Goal: Task Accomplishment & Management: Use online tool/utility

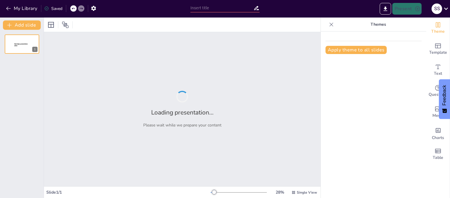
type input "Основи просвітницької роботи в сучасному суспільстві"
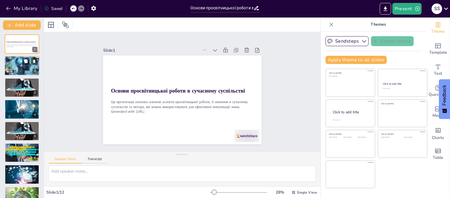
click at [22, 74] on div at bounding box center [21, 65] width 35 height 35
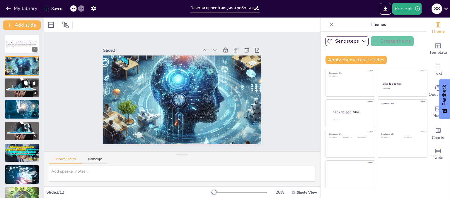
click at [22, 79] on div at bounding box center [21, 87] width 35 height 23
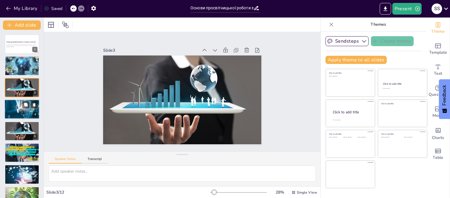
click at [22, 117] on div at bounding box center [21, 109] width 35 height 23
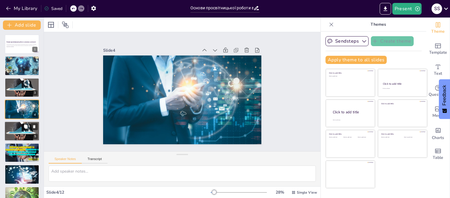
click at [21, 130] on div at bounding box center [21, 131] width 35 height 23
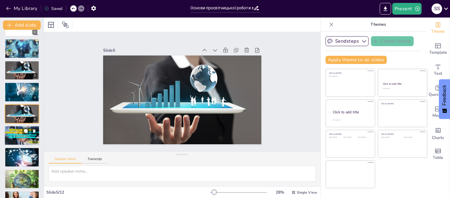
click at [21, 138] on div at bounding box center [22, 136] width 38 height 20
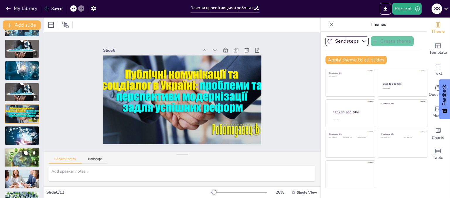
click at [22, 150] on div at bounding box center [21, 157] width 35 height 23
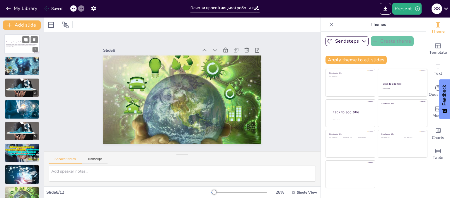
click at [9, 46] on p "Generated with [URL]" at bounding box center [22, 46] width 32 height 1
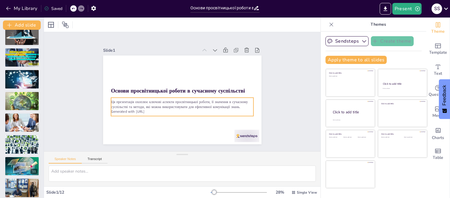
scroll to position [100, 0]
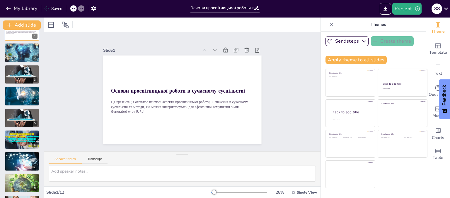
scroll to position [0, 0]
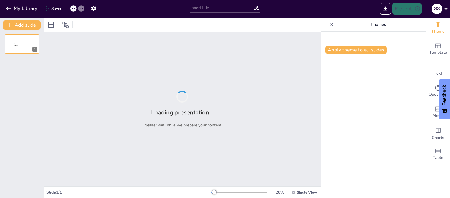
type input "Просвітницька діяльність: досвід, практики та перспективи"
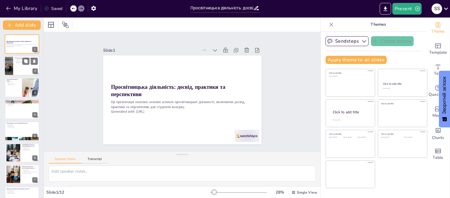
click at [19, 65] on div at bounding box center [21, 66] width 35 height 20
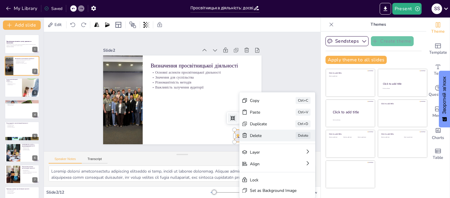
click at [285, 177] on div "Delete" at bounding box center [300, 181] width 30 height 8
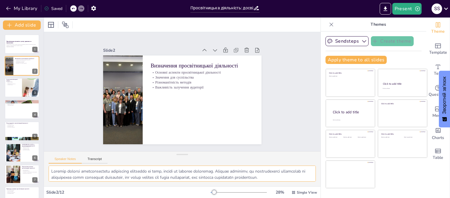
click at [49, 169] on textarea at bounding box center [182, 174] width 267 height 16
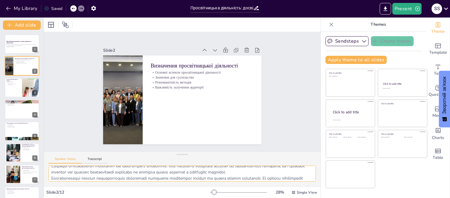
scroll to position [44, 0]
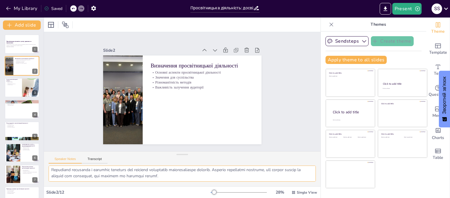
drag, startPoint x: 49, startPoint y: 169, endPoint x: 188, endPoint y: 178, distance: 139.9
click at [188, 178] on textarea at bounding box center [182, 174] width 267 height 16
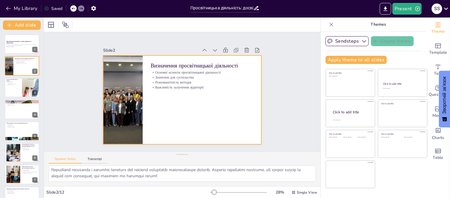
click at [172, 104] on div at bounding box center [181, 100] width 167 height 105
click at [170, 107] on div at bounding box center [182, 100] width 158 height 89
click at [166, 98] on div at bounding box center [182, 100] width 158 height 89
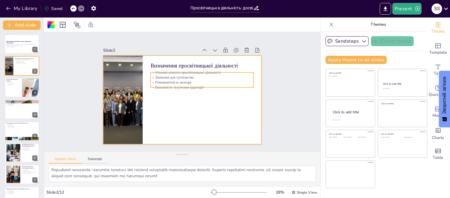
click at [165, 81] on p "Різноманітність методів" at bounding box center [201, 82] width 103 height 5
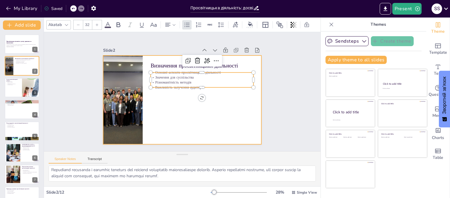
click at [165, 97] on div at bounding box center [182, 100] width 158 height 89
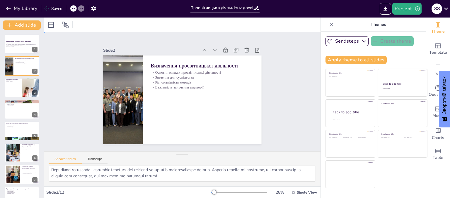
click at [162, 106] on div at bounding box center [181, 99] width 167 height 105
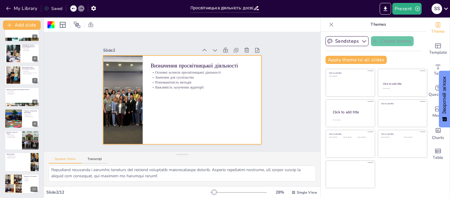
drag, startPoint x: 12, startPoint y: 100, endPoint x: 17, endPoint y: 111, distance: 11.8
click at [13, 88] on div "Приклади успішних просвітницьких проектів Екологічні кампанії Освітні ініціатив…" at bounding box center [22, 88] width 35 height 0
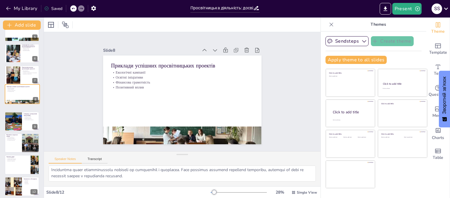
scroll to position [38, 0]
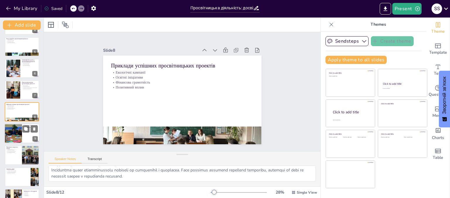
click at [20, 135] on div at bounding box center [13, 134] width 30 height 20
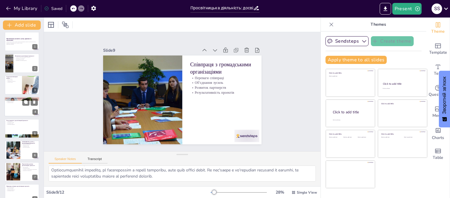
scroll to position [0, 0]
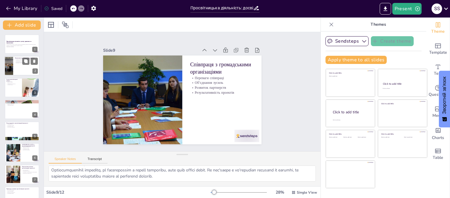
click at [13, 63] on div at bounding box center [21, 66] width 35 height 20
type textarea "Основні аспекти просвітницької діяльності включають її мету, методи та цільову …"
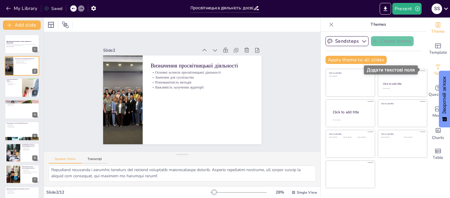
click at [434, 66] on icon "Add text boxes" at bounding box center [437, 67] width 7 height 7
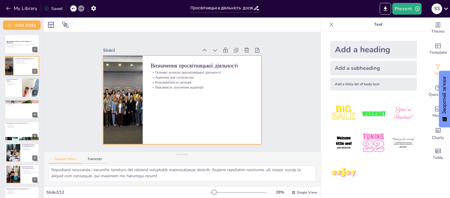
click at [180, 104] on div at bounding box center [181, 99] width 167 height 105
click at [169, 104] on div at bounding box center [182, 100] width 158 height 89
click at [351, 84] on div "Add a little bit of body text" at bounding box center [373, 84] width 87 height 13
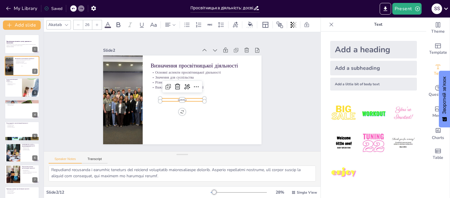
click at [192, 99] on p "Body text" at bounding box center [182, 100] width 44 height 3
click at [186, 102] on div at bounding box center [182, 104] width 44 height 5
click at [185, 99] on p "Body text" at bounding box center [182, 100] width 44 height 3
click at [174, 85] on icon at bounding box center [177, 86] width 7 height 7
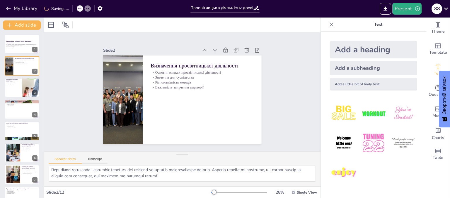
click at [355, 84] on div "Add a little bit of body text" at bounding box center [373, 84] width 87 height 13
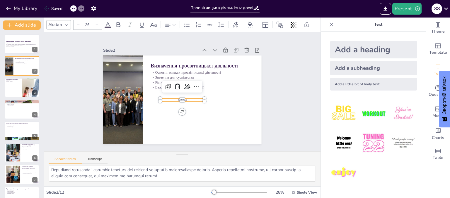
click at [171, 99] on p "Body text" at bounding box center [182, 100] width 44 height 3
click at [187, 99] on p "Body text" at bounding box center [181, 100] width 44 height 8
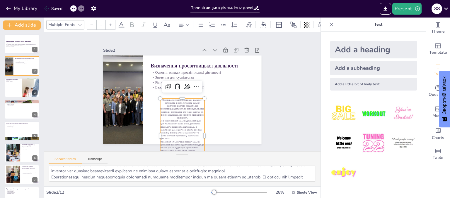
scroll to position [0, 0]
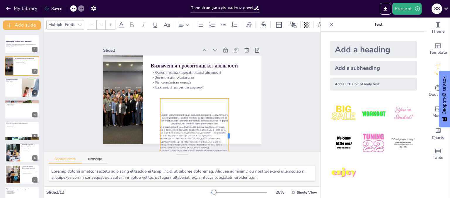
drag, startPoint x: 201, startPoint y: 133, endPoint x: 225, endPoint y: 125, distance: 25.4
click at [225, 125] on div at bounding box center [226, 140] width 13 height 75
type input "26"
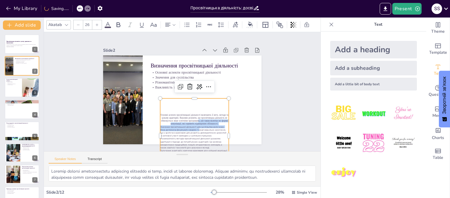
drag, startPoint x: 194, startPoint y: 129, endPoint x: 193, endPoint y: 117, distance: 11.2
click at [193, 117] on div "Основні аспекти просвітницької діяльності включають її мету, методи та цільову …" at bounding box center [189, 137] width 73 height 52
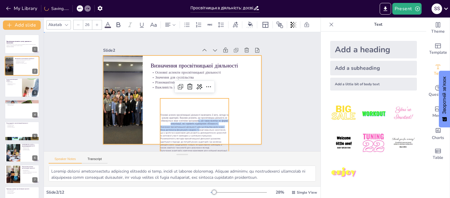
click at [229, 124] on div at bounding box center [181, 99] width 167 height 105
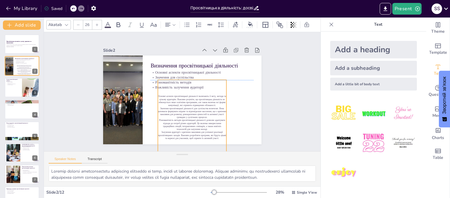
drag, startPoint x: 200, startPoint y: 124, endPoint x: 198, endPoint y: 104, distance: 20.0
click at [198, 104] on div "Основні аспекти просвітницької діяльності включають її мету, методи та цільову …" at bounding box center [189, 119] width 73 height 52
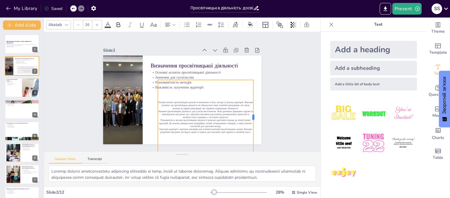
drag, startPoint x: 221, startPoint y: 115, endPoint x: 248, endPoint y: 114, distance: 26.9
click at [248, 114] on div at bounding box center [252, 125] width 13 height 75
click at [186, 106] on p "Основні аспекти просвітницької діяльності включають її мету, методи та цільову …" at bounding box center [205, 105] width 95 height 9
click at [159, 101] on p "Основні аспекти просвітницької діяльності включають її мету, методи та цільову …" at bounding box center [205, 105] width 95 height 9
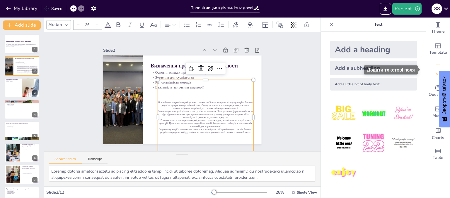
click at [436, 67] on icon "Add text boxes" at bounding box center [438, 67] width 4 height 4
click at [163, 110] on p "Значення просвітницької діяльності для суспільства величезне. Вона допомагає фо…" at bounding box center [203, 116] width 96 height 19
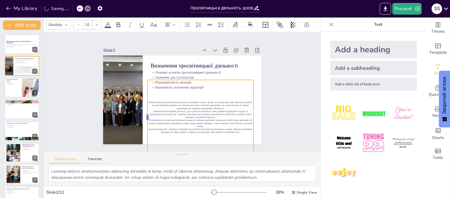
drag, startPoint x: 152, startPoint y: 113, endPoint x: 141, endPoint y: 112, distance: 10.6
click at [143, 112] on div at bounding box center [145, 117] width 5 height 75
click at [147, 102] on p "Основні аспекти просвітницької діяльності включають її мету, методи та цільову …" at bounding box center [200, 105] width 106 height 9
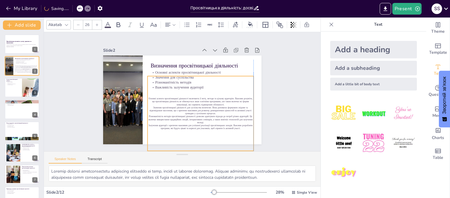
drag, startPoint x: 158, startPoint y: 96, endPoint x: 153, endPoint y: 92, distance: 6.3
click at [153, 92] on div "Основні аспекти просвітницької діяльності включають її мету, методи та цільову …" at bounding box center [200, 113] width 106 height 75
click at [149, 95] on p "Основні аспекти просвітницької діяльності включають її мету, методи та цільову …" at bounding box center [199, 104] width 106 height 20
click at [147, 97] on p "Основні аспекти просвітницької діяльності включають її мету, методи та цільову …" at bounding box center [200, 101] width 106 height 9
click at [146, 96] on p "Основні аспекти просвітницької діяльності включають її мету, методи та цільову …" at bounding box center [199, 104] width 106 height 20
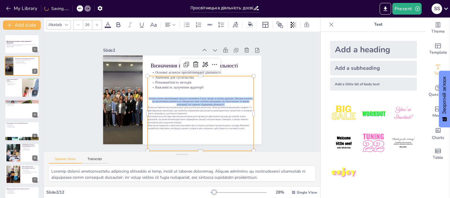
click at [146, 96] on p "Основні аспекти просвітницької діяльності включають її мету, методи та цільову …" at bounding box center [199, 104] width 106 height 20
click at [147, 97] on p "Основні аспекти просвітницької діяльності включають її мету, методи та цільову …" at bounding box center [200, 101] width 106 height 9
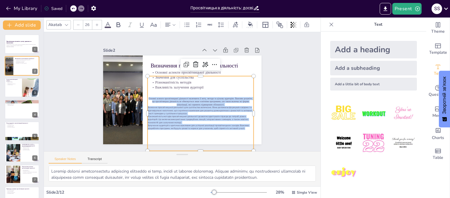
drag, startPoint x: 144, startPoint y: 96, endPoint x: 208, endPoint y: 100, distance: 63.9
click at [242, 129] on div "Основні аспекти просвітницької діяльності включають її мету, методи та цільову …" at bounding box center [200, 113] width 106 height 75
click at [172, 76] on div "Основні аспекти просвітницької діяльності включають її мету, методи та цільову …" at bounding box center [200, 113] width 106 height 75
click at [103, 50] on div "Slide 2" at bounding box center [150, 51] width 95 height 6
click at [71, 67] on div "Slide 1 Просвітницька діяльність: досвід, практики та перспективи Ця презентаці…" at bounding box center [182, 91] width 276 height 119
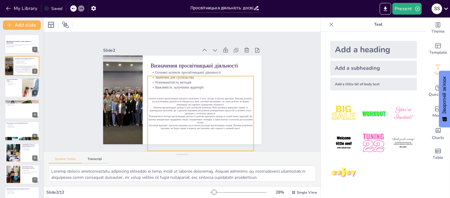
click at [156, 76] on div "Основні аспекти просвітницької діяльності включають її мету, методи та цільову …" at bounding box center [197, 116] width 113 height 86
click at [157, 73] on div at bounding box center [200, 74] width 106 height 5
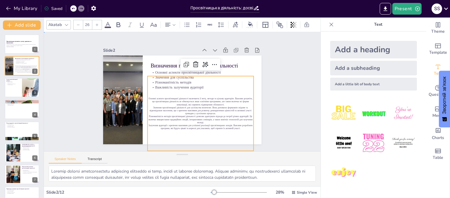
drag, startPoint x: 71, startPoint y: 58, endPoint x: 116, endPoint y: 66, distance: 45.3
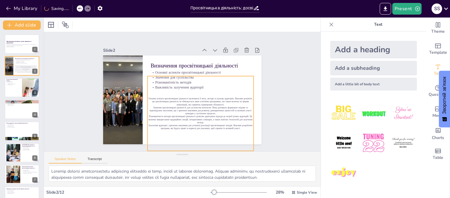
click at [155, 92] on div "Основні аспекти просвітницької діяльності включають її мету, методи та цільову …" at bounding box center [200, 113] width 106 height 75
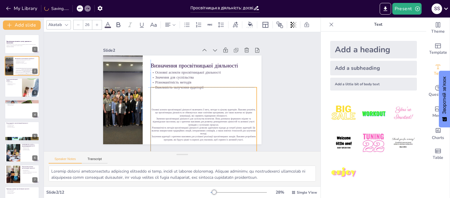
drag, startPoint x: 155, startPoint y: 93, endPoint x: 158, endPoint y: 82, distance: 11.2
click at [155, 103] on div "Основні аспекти просвітницької діяльності включають її мету, методи та цільову …" at bounding box center [203, 125] width 106 height 75
click at [158, 80] on p "Різноманітність методів" at bounding box center [201, 82] width 103 height 5
click at [164, 112] on p "Основні аспекти просвітницької діяльності включають її мету, методи та цільову …" at bounding box center [201, 115] width 106 height 20
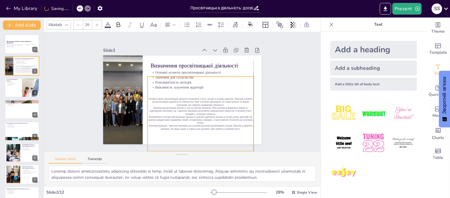
drag, startPoint x: 164, startPoint y: 112, endPoint x: 160, endPoint y: 101, distance: 11.6
click at [160, 101] on p "Основні аспекти просвітницької діяльності включають її мету, методи та цільову …" at bounding box center [199, 104] width 106 height 20
click at [96, 23] on icon at bounding box center [97, 25] width 4 height 4
type input "NaN"
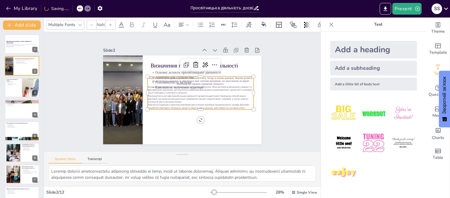
click at [96, 20] on div at bounding box center [91, 24] width 9 height 9
click at [91, 23] on icon at bounding box center [92, 25] width 4 height 4
drag, startPoint x: 91, startPoint y: 21, endPoint x: 96, endPoint y: 22, distance: 5.0
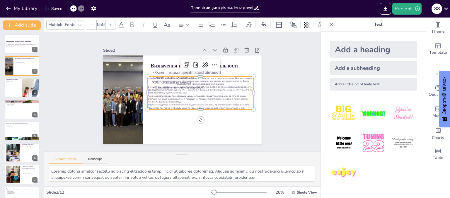
click at [95, 22] on div at bounding box center [91, 24] width 9 height 9
click at [97, 22] on input "NaN" at bounding box center [101, 24] width 8 height 9
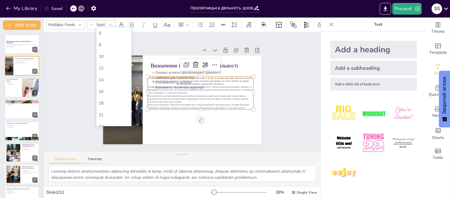
click at [107, 22] on div at bounding box center [110, 24] width 9 height 9
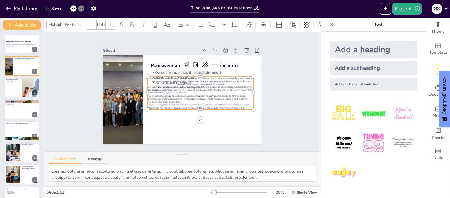
click at [107, 23] on div at bounding box center [110, 24] width 9 height 9
click at [95, 97] on div "Slide 1 Просвітницька діяльність: досвід, практики та перспективи Ця презентаці…" at bounding box center [182, 91] width 191 height 105
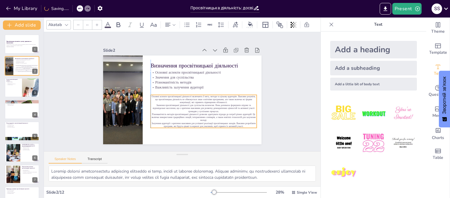
drag, startPoint x: 158, startPoint y: 96, endPoint x: 159, endPoint y: 113, distance: 16.4
click at [159, 113] on p "Різноманітність методів просвітницької діяльності дозволяє адаптувати підходи д…" at bounding box center [201, 120] width 106 height 20
click at [160, 109] on p "Значення просвітницької діяльності для суспільства величезне. Вона допомагає фо…" at bounding box center [203, 108] width 106 height 9
drag, startPoint x: 179, startPoint y: 116, endPoint x: 179, endPoint y: 113, distance: 3.2
click at [180, 116] on p "Різноманітність методів просвітницької діяльності дозволяє адаптувати підходи д…" at bounding box center [203, 117] width 106 height 9
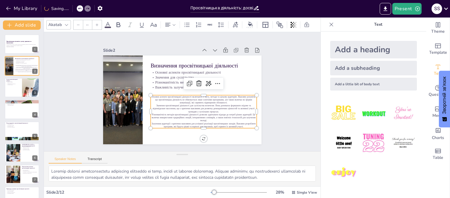
click at [179, 113] on p "Різноманітність методів просвітницької діяльності дозволяє адаптувати підходи д…" at bounding box center [201, 120] width 106 height 20
click at [156, 96] on p "Основні аспекти просвітницької діяльності включають її мету, методи та цільову …" at bounding box center [202, 102] width 106 height 20
click at [156, 96] on p "Основні аспекти просвітницької діяльності включають її мету, методи та цільову …" at bounding box center [203, 99] width 106 height 9
click at [148, 88] on div at bounding box center [151, 86] width 6 height 6
click at [148, 94] on div at bounding box center [150, 95] width 5 height 5
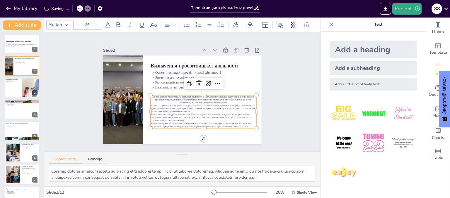
click at [149, 94] on p "Основні аспекти просвітницької діяльності включають її мету, методи та цільову …" at bounding box center [200, 104] width 105 height 31
click at [243, 123] on p "Залучення аудиторії є критично важливим для успішної реалізації просвітницьких …" at bounding box center [203, 125] width 106 height 6
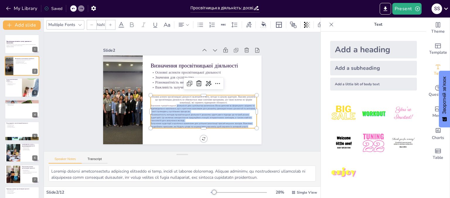
type input "--"
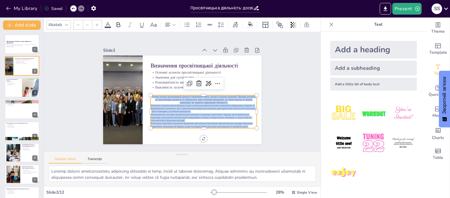
drag, startPoint x: 243, startPoint y: 123, endPoint x: 148, endPoint y: 93, distance: 100.4
click at [148, 93] on div "Визначення просвітницької діяльності Основні аспекти просвітницької діяльності …" at bounding box center [182, 100] width 158 height 89
click at [95, 23] on icon at bounding box center [97, 25] width 4 height 4
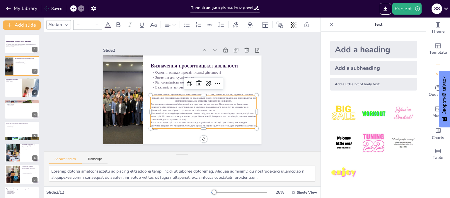
click at [95, 23] on icon at bounding box center [97, 25] width 4 height 4
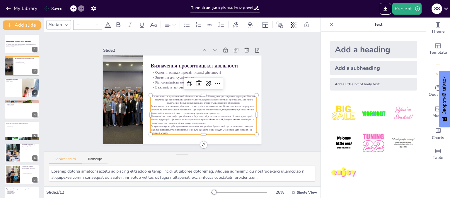
click at [95, 23] on icon at bounding box center [97, 25] width 4 height 4
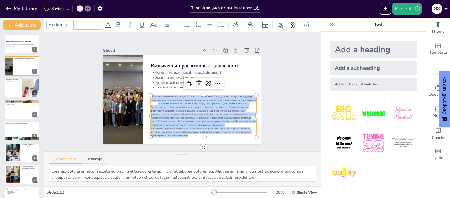
click at [95, 23] on icon at bounding box center [97, 25] width 4 height 4
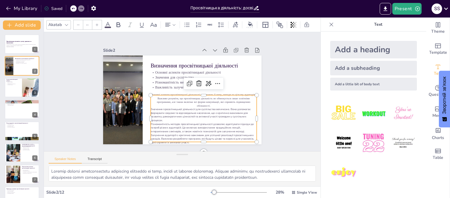
click at [95, 23] on icon at bounding box center [97, 25] width 4 height 4
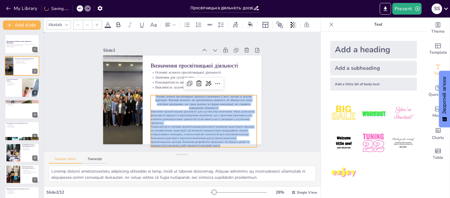
click at [76, 106] on div "Slide 1 Просвітницька діяльність: досвід, практики та перспективи Ця презентаці…" at bounding box center [181, 92] width 287 height 148
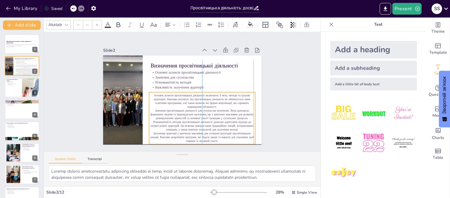
drag, startPoint x: 152, startPoint y: 120, endPoint x: 150, endPoint y: 117, distance: 4.2
click at [150, 117] on p "Значення просвітницької діяльності для суспільства величезне. Вона допомагає фо…" at bounding box center [199, 116] width 107 height 23
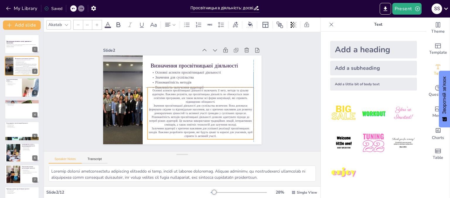
drag, startPoint x: 148, startPoint y: 117, endPoint x: 145, endPoint y: 114, distance: 4.2
click at [145, 114] on div "Основні аспекти просвітницької діяльності включають її мету, методи та цільову …" at bounding box center [198, 115] width 111 height 60
click at [25, 43] on button at bounding box center [25, 39] width 7 height 7
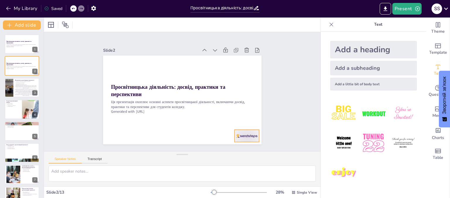
click at [246, 132] on div at bounding box center [246, 136] width 25 height 12
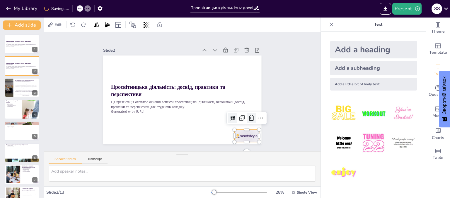
click at [248, 117] on icon at bounding box center [251, 118] width 7 height 7
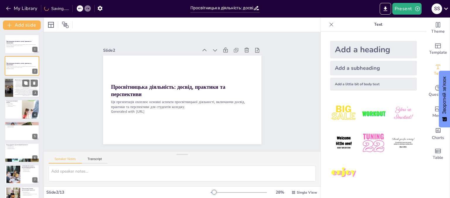
click at [16, 86] on p "Основні аспекти просвітницької діяльності включають її мету, методи та цільову …" at bounding box center [26, 87] width 24 height 4
type textarea "Основні аспекти просвітницької діяльності включають її мету, методи та цільову …"
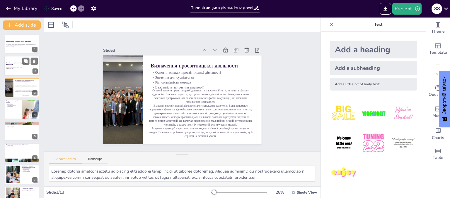
click at [13, 62] on strong "Просвітницька діяльність: досвід, практики та перспективи" at bounding box center [18, 63] width 25 height 3
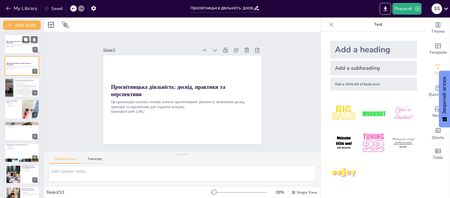
click at [12, 46] on p "Ця презентація охоплює основні аспекти просвітницької діяльності, включаючи дос…" at bounding box center [22, 45] width 32 height 2
drag, startPoint x: 18, startPoint y: 67, endPoint x: 57, endPoint y: 45, distance: 45.1
click at [64, 42] on div "Slide 1 Просвітницька діяльність: досвід, практики та перспективи Ця презентаці…" at bounding box center [182, 91] width 276 height 119
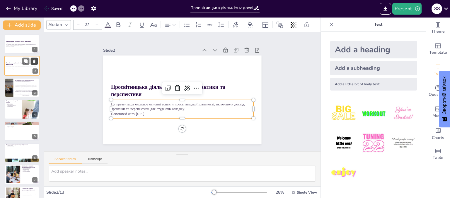
click at [35, 61] on icon at bounding box center [34, 61] width 2 height 3
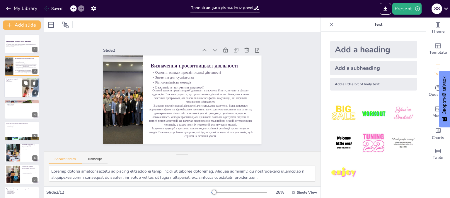
click at [9, 80] on p "Історія просвітницької роботи" at bounding box center [13, 79] width 14 height 3
type textarea "Розуміння етапів розвитку просвітницької діяльності допомагає оцінити її еволюц…"
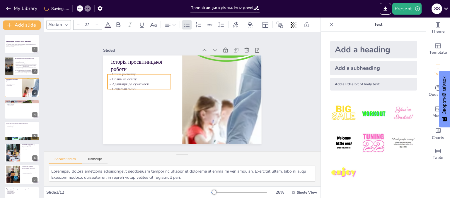
drag, startPoint x: 129, startPoint y: 76, endPoint x: 125, endPoint y: 78, distance: 3.9
click at [125, 78] on p "Вплив на освіту" at bounding box center [141, 74] width 64 height 11
drag, startPoint x: 103, startPoint y: 62, endPoint x: 103, endPoint y: 59, distance: 2.9
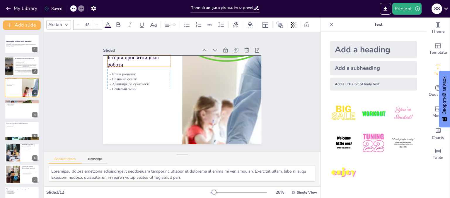
drag, startPoint x: 111, startPoint y: 62, endPoint x: 108, endPoint y: 59, distance: 4.1
click at [108, 59] on p "Історія просвітницької роботи" at bounding box center [138, 61] width 63 height 15
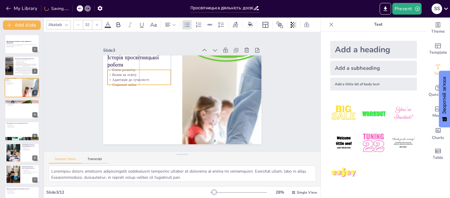
drag, startPoint x: 112, startPoint y: 78, endPoint x: 110, endPoint y: 74, distance: 5.0
click at [110, 74] on p "Вплив на освіту" at bounding box center [138, 75] width 63 height 5
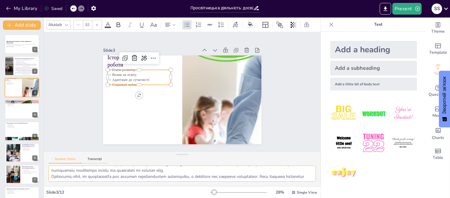
scroll to position [38, 0]
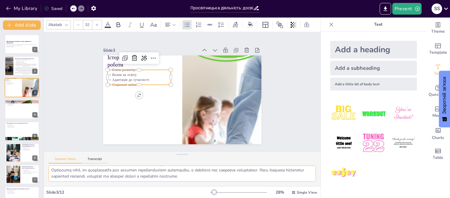
drag, startPoint x: 52, startPoint y: 170, endPoint x: 221, endPoint y: 179, distance: 169.5
click at [221, 179] on textarea at bounding box center [182, 174] width 267 height 16
click at [363, 83] on div "Add a little bit of body text" at bounding box center [373, 84] width 87 height 13
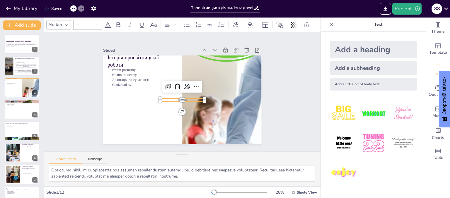
type input "26"
click at [184, 99] on p "Body text" at bounding box center [182, 100] width 44 height 3
click at [183, 95] on div at bounding box center [182, 96] width 44 height 5
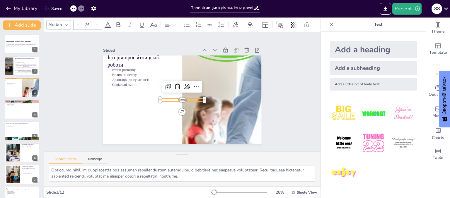
click at [183, 99] on p "Body text" at bounding box center [182, 100] width 44 height 3
click at [180, 99] on span "Body text" at bounding box center [182, 100] width 9 height 3
click at [174, 83] on icon at bounding box center [177, 86] width 7 height 7
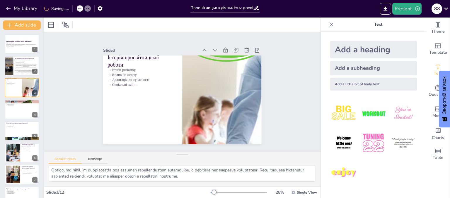
click at [343, 85] on div "Add a little bit of body text" at bounding box center [373, 84] width 87 height 13
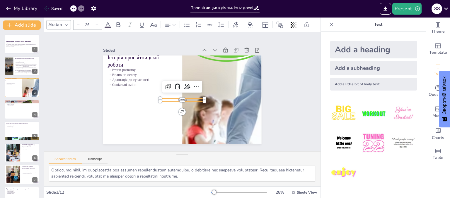
click at [180, 95] on div at bounding box center [182, 96] width 44 height 5
drag, startPoint x: 179, startPoint y: 95, endPoint x: 181, endPoint y: 92, distance: 4.1
click at [181, 82] on div at bounding box center [182, 84] width 44 height 5
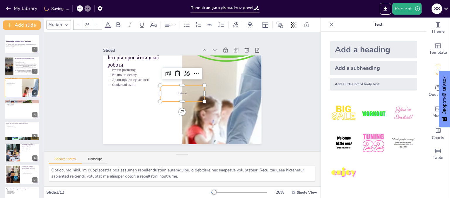
drag, startPoint x: 181, startPoint y: 94, endPoint x: 185, endPoint y: 91, distance: 4.4
click at [183, 94] on div "Body text" at bounding box center [182, 93] width 44 height 16
click at [185, 91] on p "Body text" at bounding box center [182, 92] width 44 height 3
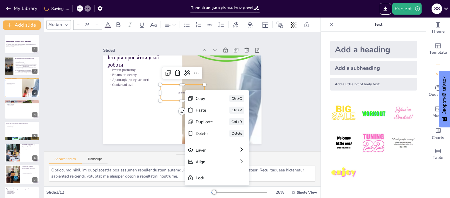
click at [185, 91] on p "Body text" at bounding box center [182, 92] width 44 height 3
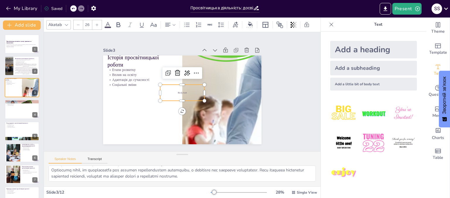
click at [184, 89] on p "Body text" at bounding box center [182, 93] width 44 height 8
click at [184, 89] on p "Body text" at bounding box center [181, 93] width 43 height 16
click at [178, 92] on span "Body text" at bounding box center [182, 92] width 9 height 3
drag, startPoint x: 186, startPoint y: 91, endPoint x: 168, endPoint y: 90, distance: 18.5
click at [168, 91] on p "Body text" at bounding box center [182, 92] width 44 height 3
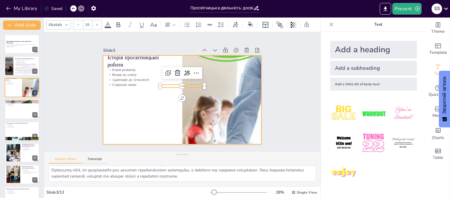
type input "--"
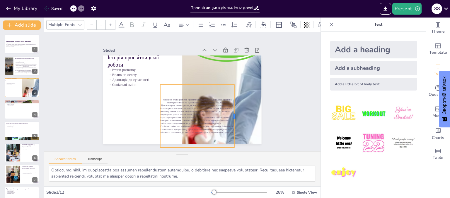
drag, startPoint x: 201, startPoint y: 113, endPoint x: 231, endPoint y: 112, distance: 29.9
click at [231, 112] on div at bounding box center [233, 121] width 11 height 63
click at [189, 71] on icon at bounding box center [192, 73] width 7 height 7
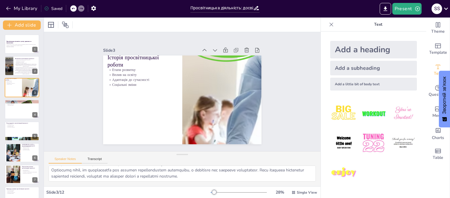
click at [334, 67] on div "Add a subheading" at bounding box center [373, 68] width 87 height 15
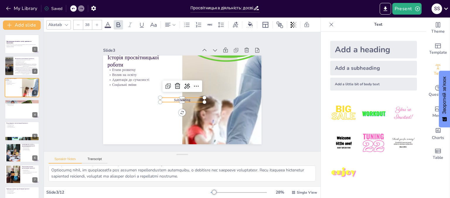
click at [186, 98] on span "Subheading" at bounding box center [182, 100] width 16 height 4
drag, startPoint x: 177, startPoint y: 95, endPoint x: 181, endPoint y: 83, distance: 12.8
click at [181, 83] on div at bounding box center [183, 83] width 44 height 9
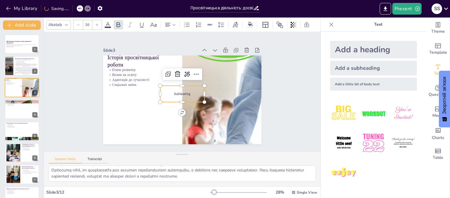
click at [187, 89] on div "Subheading" at bounding box center [182, 94] width 44 height 16
click at [189, 91] on p "Subheading" at bounding box center [182, 94] width 44 height 9
click at [186, 92] on p "Subheading" at bounding box center [182, 94] width 44 height 9
click at [185, 92] on span "Subheading" at bounding box center [182, 93] width 16 height 4
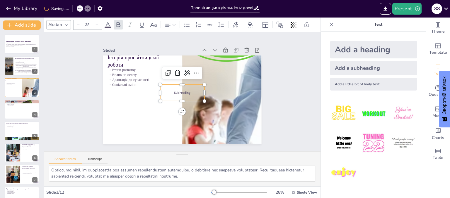
click at [185, 92] on span "Subheading" at bounding box center [182, 93] width 16 height 4
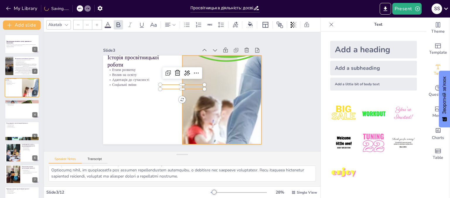
scroll to position [10, 0]
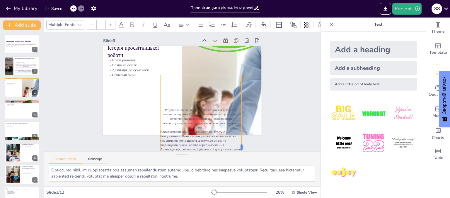
drag, startPoint x: 201, startPoint y: 144, endPoint x: 238, endPoint y: 119, distance: 45.2
click at [241, 119] on div at bounding box center [243, 147] width 5 height 145
type input "38"
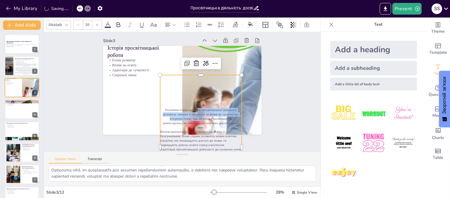
drag, startPoint x: 200, startPoint y: 118, endPoint x: 193, endPoint y: 92, distance: 27.1
click at [193, 92] on div "Розуміння етапів розвитку просвітницької діяльності допомагає оцінити її еволюц…" at bounding box center [195, 149] width 96 height 153
click at [192, 92] on div "Розуміння етапів розвитку просвітницької діяльності допомагає оцінити її еволюц…" at bounding box center [200, 147] width 81 height 145
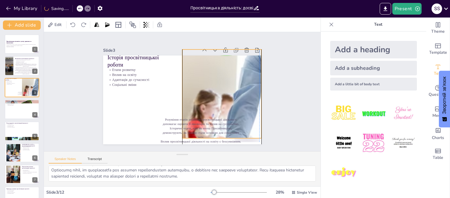
scroll to position [0, 0]
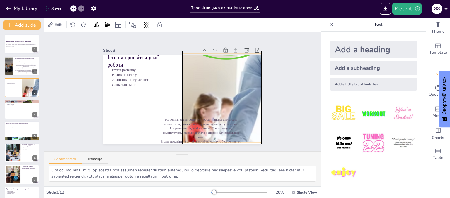
drag, startPoint x: 196, startPoint y: 69, endPoint x: 198, endPoint y: 77, distance: 7.8
click at [198, 77] on div at bounding box center [221, 97] width 267 height 89
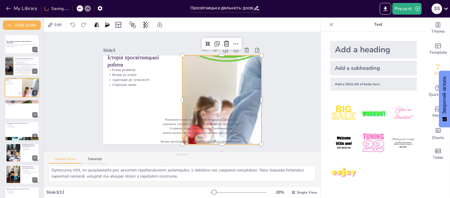
click at [176, 128] on div at bounding box center [179, 99] width 14 height 89
click at [166, 116] on p "Розуміння етапів розвитку просвітницької діяльності допомагає оцінити її еволюц…" at bounding box center [196, 130] width 83 height 30
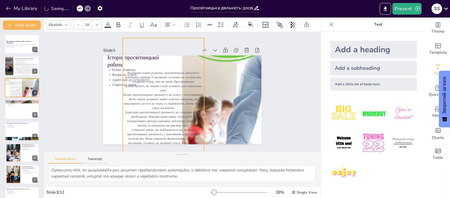
drag, startPoint x: 164, startPoint y: 120, endPoint x: 126, endPoint y: 73, distance: 60.2
click at [126, 73] on p "Розуміння етапів розвитку просвітницької діяльності допомагає оцінити її еволюц…" at bounding box center [163, 82] width 81 height 22
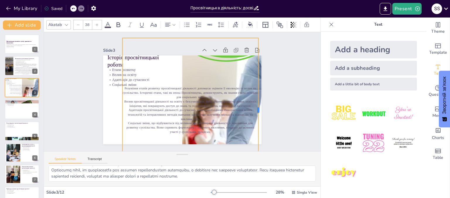
drag, startPoint x: 200, startPoint y: 107, endPoint x: 255, endPoint y: 112, distance: 54.7
click at [258, 112] on div at bounding box center [260, 110] width 5 height 145
click at [74, 100] on div "Slide 1 Просвітницька діяльність: досвід, практики та перспективи Ця презентаці…" at bounding box center [182, 91] width 276 height 119
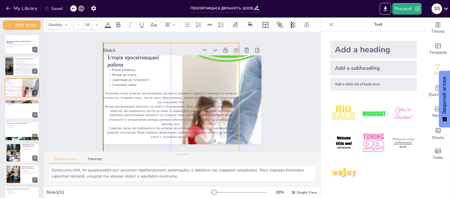
drag, startPoint x: 179, startPoint y: 100, endPoint x: 159, endPoint y: 105, distance: 20.0
click at [159, 105] on p "Вплив просвітницької діяльності на освіту є безсумнівним. Вона сприяє розвитку …" at bounding box center [169, 107] width 136 height 23
click at [130, 96] on p "Розуміння етапів розвитку просвітницької діяльності допомагає оцінити її еволюц…" at bounding box center [171, 97] width 136 height 13
drag, startPoint x: 117, startPoint y: 89, endPoint x: 102, endPoint y: 91, distance: 15.0
click at [117, 89] on p "Розуміння етапів розвитку просвітницької діяльності допомагає оцінити її еволюц…" at bounding box center [169, 94] width 133 height 54
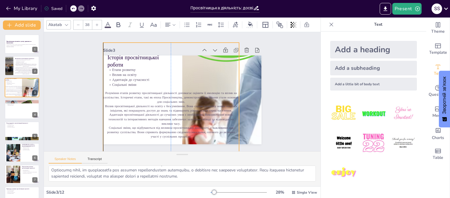
click at [118, 75] on div "Розуміння етапів розвитку просвітницької діяльності допомагає оцінити її еволюц…" at bounding box center [171, 115] width 136 height 145
click at [87, 70] on div "Slide 1 Просвітницька діяльність: досвід, практики та перспективи Ця презентаці…" at bounding box center [182, 91] width 191 height 105
click at [112, 71] on div "Розуміння етапів розвитку просвітницької діяльності допомагає оцінити її еволюц…" at bounding box center [171, 115] width 136 height 145
click at [109, 94] on p "Розуміння етапів розвитку просвітницької діяльності допомагає оцінити її еволюц…" at bounding box center [170, 96] width 136 height 27
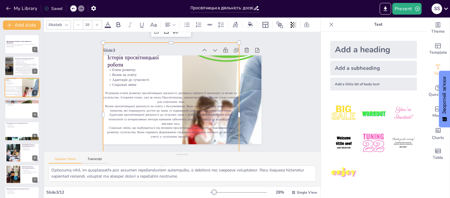
click at [109, 94] on p "Розуміння етапів розвитку просвітницької діяльності допомагає оцінити її еволюц…" at bounding box center [170, 96] width 136 height 27
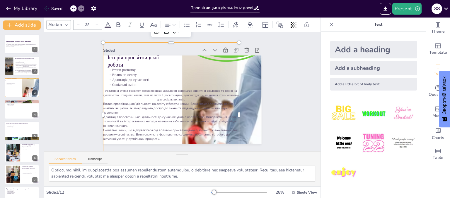
click at [104, 92] on p "Розуміння етапів розвитку просвітницької діяльності допомагає оцінити її еволюц…" at bounding box center [171, 92] width 136 height 41
click at [104, 92] on p "Розуміння етапів розвитку просвітницької діяльності допомагає оцінити її еволюц…" at bounding box center [171, 95] width 136 height 13
click at [98, 102] on div at bounding box center [100, 115] width 5 height 145
click at [103, 98] on p "Розуміння етапів розвитку просвітницької діяльності допомагає оцінити її еволюц…" at bounding box center [171, 95] width 136 height 13
click at [103, 89] on p "Розуміння етапів розвитку просвітницької діяльності допомагає оцінити її еволюц…" at bounding box center [171, 95] width 136 height 13
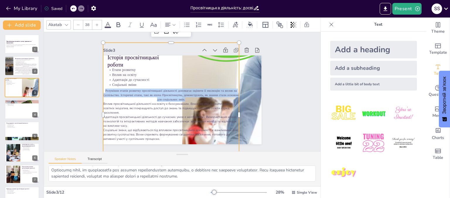
drag, startPoint x: 100, startPoint y: 88, endPoint x: 186, endPoint y: 97, distance: 86.0
click at [186, 97] on p "Розуміння етапів розвитку просвітницької діяльності допомагає оцінити її еволюц…" at bounding box center [171, 92] width 136 height 41
click at [96, 25] on div at bounding box center [96, 24] width 9 height 9
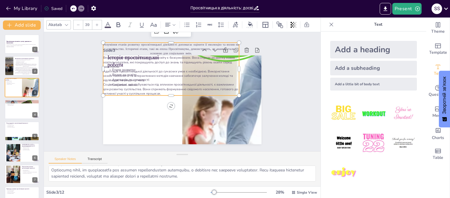
click at [75, 24] on div at bounding box center [77, 24] width 9 height 9
type input "--"
drag, startPoint x: 126, startPoint y: 63, endPoint x: 59, endPoint y: 73, distance: 68.6
click at [51, 73] on div "Slide 1 Просвітницька діяльність: досвід, практики та перспективи Ця презентаці…" at bounding box center [181, 92] width 287 height 148
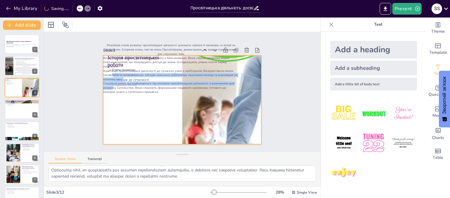
drag, startPoint x: 109, startPoint y: 79, endPoint x: 110, endPoint y: 88, distance: 9.4
click at [109, 94] on div "Історія просвітницької роботи Етапи розвитку Вплив на освіту Адаптація до сучас…" at bounding box center [182, 100] width 158 height 89
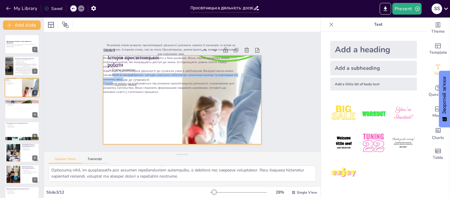
click at [130, 103] on div at bounding box center [181, 99] width 167 height 105
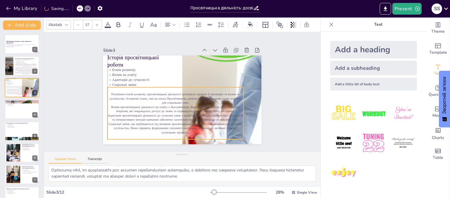
drag, startPoint x: 133, startPoint y: 88, endPoint x: 130, endPoint y: 71, distance: 17.4
click at [137, 133] on div "Розуміння етапів розвитку просвітницької діяльності допомагає оцінити її еволюц…" at bounding box center [173, 113] width 141 height 66
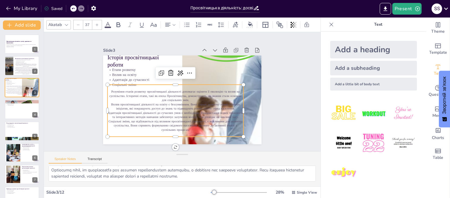
click at [94, 22] on div at bounding box center [96, 24] width 9 height 9
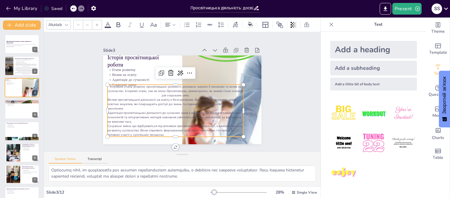
click at [94, 22] on div at bounding box center [96, 24] width 9 height 9
click at [94, 22] on div at bounding box center [91, 24] width 9 height 9
click at [109, 23] on icon at bounding box center [111, 25] width 4 height 4
click at [95, 22] on div at bounding box center [91, 24] width 9 height 9
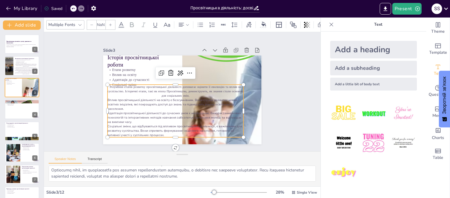
click at [70, 6] on div at bounding box center [77, 8] width 14 height 6
click at [73, 6] on div at bounding box center [73, 8] width 6 height 6
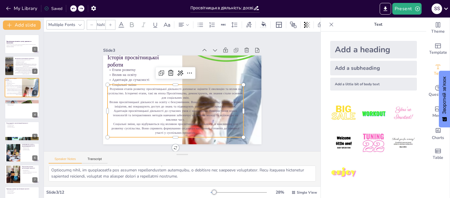
click at [108, 23] on div at bounding box center [110, 24] width 9 height 9
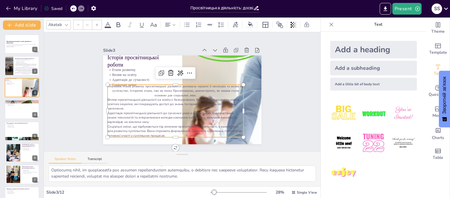
click at [108, 23] on icon at bounding box center [107, 24] width 7 height 7
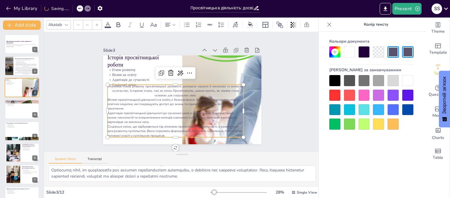
click at [330, 80] on div at bounding box center [334, 80] width 11 height 11
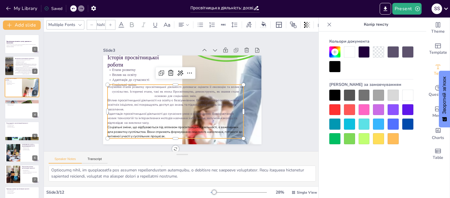
type input "39"
click at [113, 90] on span "Розуміння етапів розвитку просвітницької діяльності допомагає оцінити її еволюц…" at bounding box center [175, 91] width 136 height 13
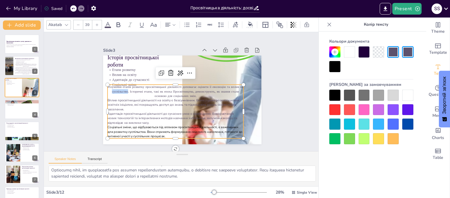
click at [113, 90] on span "Розуміння етапів розвитку просвітницької діяльності допомагає оцінити її еволюц…" at bounding box center [175, 88] width 135 height 23
click at [107, 85] on span "Розуміння етапів розвитку просвітницької діяльності допомагає оцінити її еволюц…" at bounding box center [175, 91] width 136 height 13
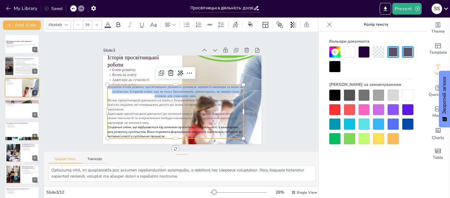
drag, startPoint x: 105, startPoint y: 85, endPoint x: 130, endPoint y: 109, distance: 35.0
click at [130, 109] on div "Розуміння етапів розвитку просвітницької діяльності допомагає оцінити її еволюц…" at bounding box center [173, 111] width 141 height 68
click at [338, 95] on div at bounding box center [334, 95] width 11 height 11
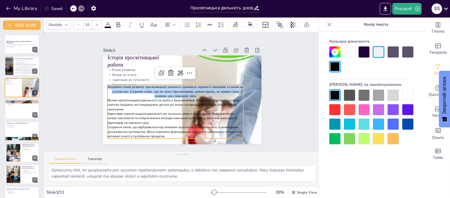
click at [83, 94] on div "Slide 1 Просвітницька діяльність: досвід, практики та перспективи Ця презентаці…" at bounding box center [182, 92] width 201 height 125
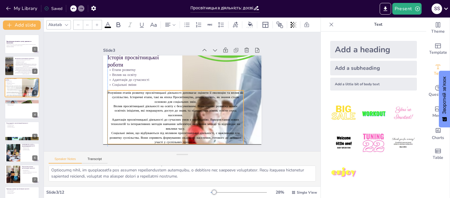
drag, startPoint x: 124, startPoint y: 107, endPoint x: 124, endPoint y: 111, distance: 4.4
click at [124, 111] on p "Вплив просвітницької діяльності на освіту є безсумнівним. Вона сприяє розвитку …" at bounding box center [173, 110] width 136 height 28
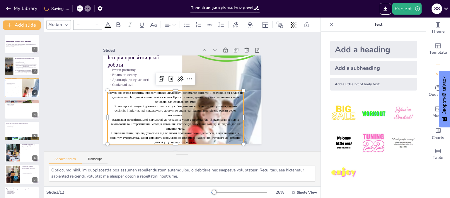
click at [97, 23] on icon at bounding box center [97, 25] width 4 height 4
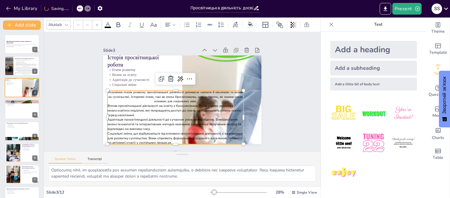
click at [97, 23] on icon at bounding box center [97, 25] width 4 height 4
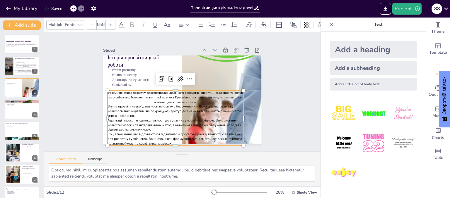
click at [97, 23] on input "NaN" at bounding box center [101, 24] width 8 height 9
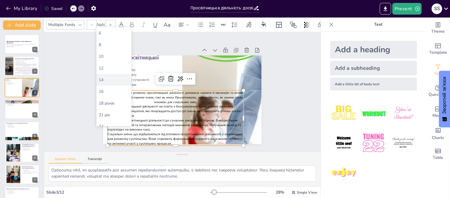
click at [107, 80] on div "14" at bounding box center [114, 80] width 30 height 6
type input "14"
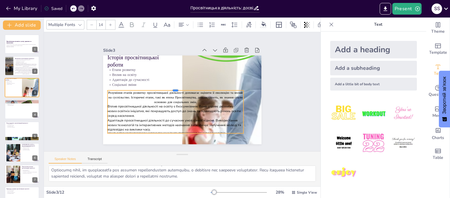
click at [107, 87] on div at bounding box center [175, 88] width 136 height 5
click at [56, 96] on div "Slide 1 Просвітницька діяльність: досвід, практики та перспективи Ця презентаці…" at bounding box center [182, 91] width 276 height 119
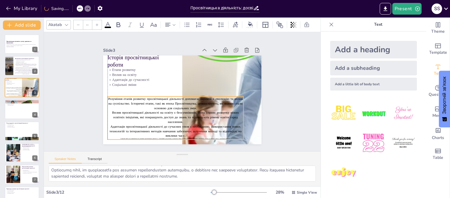
drag, startPoint x: 135, startPoint y: 101, endPoint x: 133, endPoint y: 107, distance: 6.5
click at [133, 107] on p "Розуміння етапів розвитку просвітницької діяльності допомагає оцінити її еволюц…" at bounding box center [174, 103] width 136 height 28
click at [19, 42] on p "Просвітницька діяльність: досвід, практики та перспективи" at bounding box center [22, 42] width 32 height 3
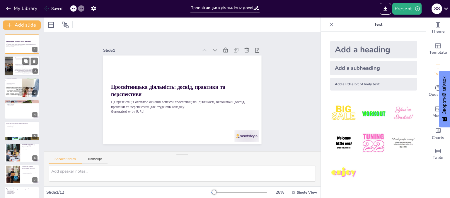
click at [18, 63] on div "Основні аспекти просвітницької діяльності включають її мету, методи та цільову …" at bounding box center [26, 69] width 24 height 12
type textarea "Основні аспекти просвітницької діяльності включають її мету, методи та цільову …"
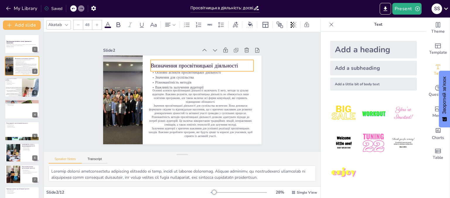
click at [150, 63] on p "Визначення просвітницької діяльності" at bounding box center [201, 65] width 103 height 7
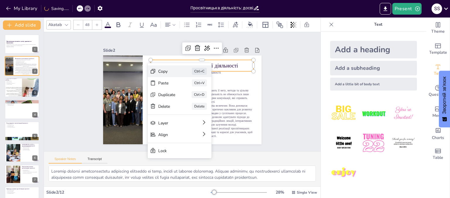
click at [200, 103] on div "Copy" at bounding box center [209, 106] width 18 height 7
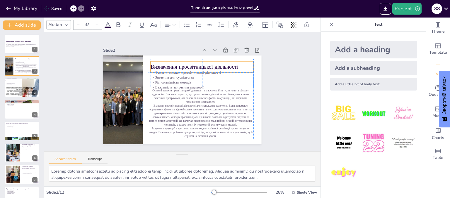
click at [234, 64] on p "Визначення просвітницької діяльності" at bounding box center [201, 66] width 103 height 7
click at [234, 63] on p "Визначення просвітницької діяльності" at bounding box center [201, 66] width 103 height 7
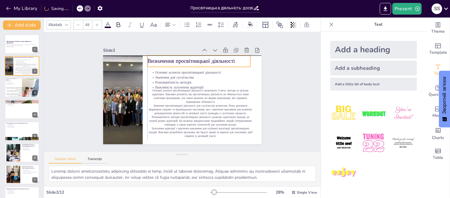
drag, startPoint x: 234, startPoint y: 63, endPoint x: 229, endPoint y: 59, distance: 6.0
click at [229, 59] on p "Визначення просвітницької діяльності" at bounding box center [201, 63] width 103 height 18
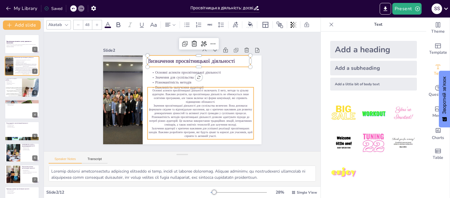
type input "--"
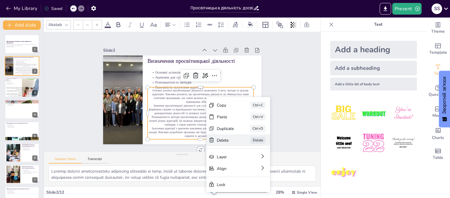
click at [251, 178] on div "Delete" at bounding box center [260, 181] width 18 height 7
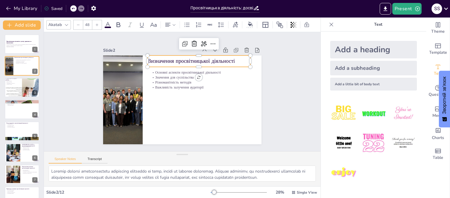
click at [189, 62] on p "Визначення просвітницької діяльності" at bounding box center [201, 63] width 103 height 18
drag, startPoint x: 230, startPoint y: 58, endPoint x: 145, endPoint y: 58, distance: 84.9
click at [147, 58] on p "Визначення просвітницької діяльності" at bounding box center [198, 61] width 103 height 7
copy span "изначення просвітницької діяльності"
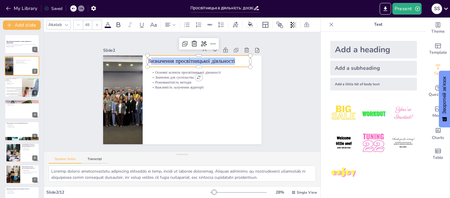
click at [231, 61] on p "Визначення просвітницької діяльності" at bounding box center [198, 61] width 103 height 7
drag, startPoint x: 232, startPoint y: 60, endPoint x: 144, endPoint y: 58, distance: 87.8
click at [147, 58] on p "Визначення просвітницької діяльності" at bounding box center [198, 61] width 103 height 7
copy span "Визначення просвітницької діяльності"
type input "32"
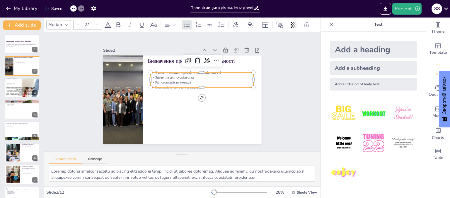
click at [152, 73] on p "Значення для суспільства" at bounding box center [203, 80] width 103 height 16
drag, startPoint x: 151, startPoint y: 71, endPoint x: 149, endPoint y: 68, distance: 3.6
click at [149, 69] on p "Основні аспекти просвітницької діяльності" at bounding box center [198, 71] width 103 height 5
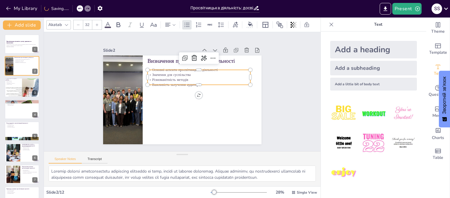
click at [149, 68] on p "Основні аспекти просвітницької діяльності" at bounding box center [198, 70] width 103 height 5
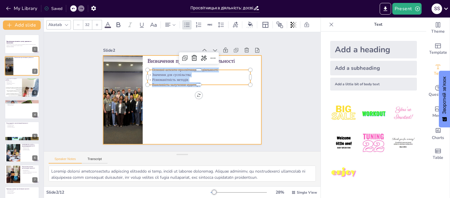
drag, startPoint x: 148, startPoint y: 68, endPoint x: 194, endPoint y: 87, distance: 49.7
click at [194, 87] on div "Визначення просвітницької діяльності Основні аспекти просвітницької діяльності …" at bounding box center [181, 100] width 167 height 105
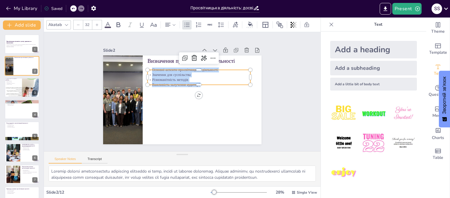
copy div "Основні аспекти просвітницької діяльності Значення для суспільства Різноманітні…"
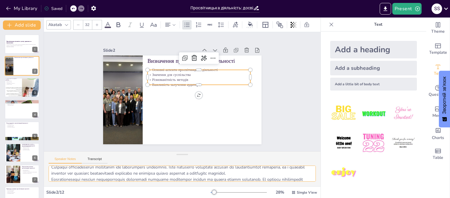
scroll to position [44, 0]
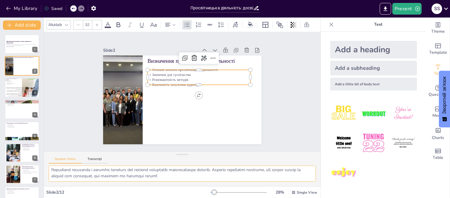
drag, startPoint x: 51, startPoint y: 172, endPoint x: 198, endPoint y: 179, distance: 147.4
click at [198, 179] on textarea at bounding box center [182, 174] width 267 height 16
click at [20, 90] on p "Вплив просвітницької діяльності на освіту є безсумнівним. Вона сприяє розвитку …" at bounding box center [20, 91] width 30 height 3
type textarea "Розуміння етапів розвитку просвітницької діяльності допомагає оцінити її еволюц…"
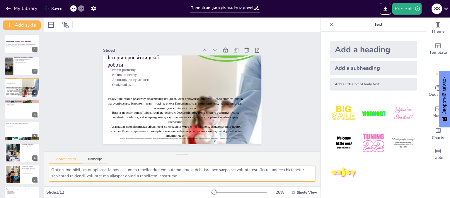
scroll to position [38, 0]
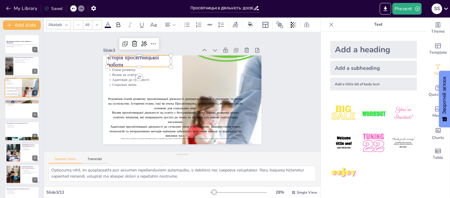
click at [135, 55] on p "Історія просвітницької роботи" at bounding box center [165, 41] width 60 height 49
click at [126, 63] on p "Історія просвітницької роботи" at bounding box center [138, 61] width 63 height 15
click at [126, 62] on p "Історія просвітницької роботи" at bounding box center [138, 61] width 63 height 15
drag, startPoint x: 126, startPoint y: 62, endPoint x: 103, endPoint y: 55, distance: 24.4
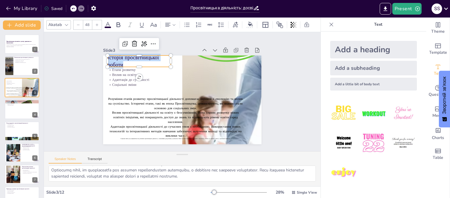
click at [103, 56] on div "Етапи розвитку Вплив на освіту Адаптація до сучасності Соціальні зміни Розумінн…" at bounding box center [182, 100] width 158 height 89
copy span "Історія просвітницької роботи"
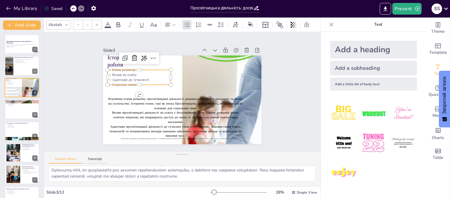
type input "32"
click at [117, 73] on p "Вплив на освіту" at bounding box center [138, 75] width 63 height 5
click at [147, 78] on p "Адаптація до сучасності" at bounding box center [141, 75] width 64 height 11
click at [110, 68] on p "Етапи розвитку" at bounding box center [142, 65] width 64 height 11
click at [117, 68] on p "Етапи розвитку" at bounding box center [148, 58] width 62 height 24
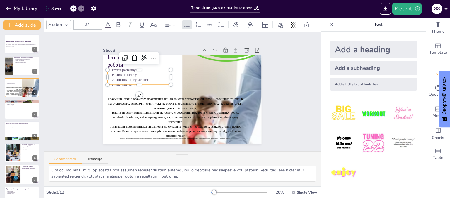
click at [109, 68] on p "Етапи розвитку" at bounding box center [138, 70] width 63 height 5
click at [113, 68] on p "Етапи розвитку" at bounding box center [144, 62] width 63 height 18
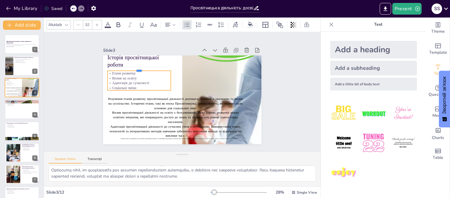
drag, startPoint x: 108, startPoint y: 67, endPoint x: 117, endPoint y: 68, distance: 9.7
click at [117, 68] on div at bounding box center [138, 68] width 63 height 5
click at [109, 72] on p "Етапи розвитку" at bounding box center [141, 68] width 64 height 11
click at [107, 72] on p "Етапи розвитку" at bounding box center [138, 73] width 63 height 5
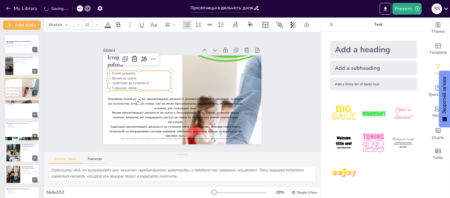
click at [107, 71] on p "Етапи розвитку" at bounding box center [138, 73] width 63 height 5
drag, startPoint x: 107, startPoint y: 72, endPoint x: 124, endPoint y: 81, distance: 19.8
click at [130, 85] on div "Етапи розвитку Вплив на освіту Адаптація до сучасності Соціальні зміни" at bounding box center [138, 81] width 63 height 20
copy div "Етапи розвитку Вплив на освіту Адаптація до сучасності Соціальні зміни"
drag, startPoint x: 51, startPoint y: 172, endPoint x: 230, endPoint y: 182, distance: 179.1
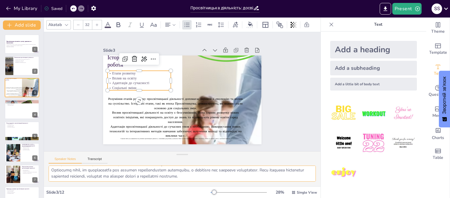
click at [230, 182] on div at bounding box center [182, 176] width 276 height 21
click at [9, 103] on p "Інформаційні кампанії" at bounding box center [22, 103] width 32 height 1
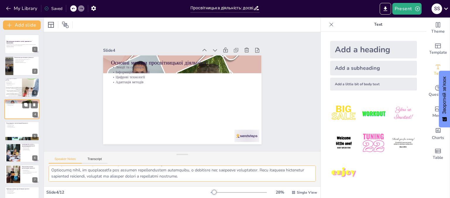
type textarea "Лекції та семінари є традиційними методами просвітницької діяльності, які дозво…"
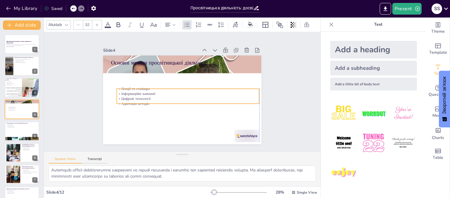
drag, startPoint x: 117, startPoint y: 72, endPoint x: 118, endPoint y: 80, distance: 8.2
click at [118, 96] on p "Інформаційні кампанії" at bounding box center [188, 93] width 142 height 5
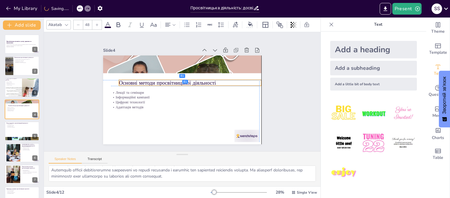
drag, startPoint x: 121, startPoint y: 58, endPoint x: 127, endPoint y: 79, distance: 22.2
click at [127, 79] on p "Основні методи просвітницької діяльності" at bounding box center [190, 82] width 142 height 7
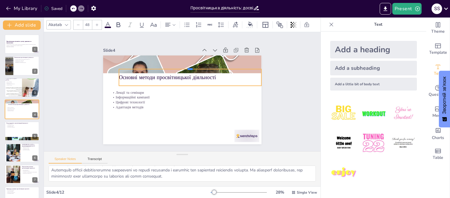
drag, startPoint x: 186, startPoint y: 77, endPoint x: 186, endPoint y: 66, distance: 11.1
click at [186, 66] on div at bounding box center [190, 67] width 142 height 5
click at [209, 75] on p "Основні методи просвітницької діяльності" at bounding box center [190, 77] width 142 height 7
click at [211, 75] on p "Основні методи просвітницької діяльності" at bounding box center [190, 77] width 142 height 7
click at [210, 75] on p "Основні методи просвітницької діяльності" at bounding box center [190, 77] width 142 height 7
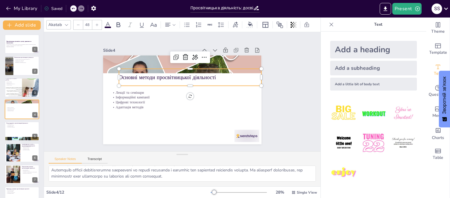
click at [210, 75] on span "Основні методи просвітницької діяльності" at bounding box center [167, 77] width 97 height 7
click at [215, 76] on p "Основні методи просвітницької діяльності" at bounding box center [190, 77] width 142 height 7
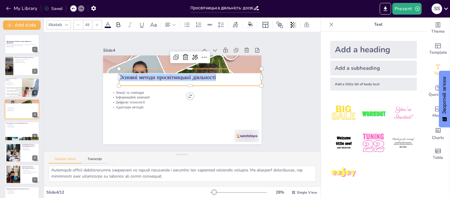
drag, startPoint x: 215, startPoint y: 76, endPoint x: 126, endPoint y: 72, distance: 88.2
click at [126, 74] on p "Основні методи просвітницької діяльності" at bounding box center [190, 77] width 142 height 7
drag, startPoint x: 137, startPoint y: 80, endPoint x: 134, endPoint y: 75, distance: 5.7
copy span "Основні методи просвітницької діяльності"
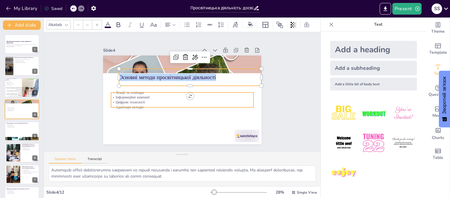
type input "32"
click at [126, 100] on p "Цифрові технології" at bounding box center [181, 103] width 142 height 20
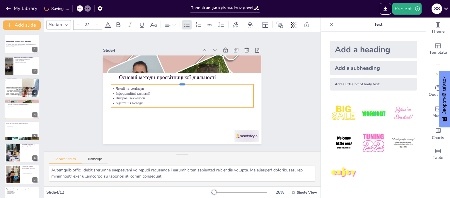
drag, startPoint x: 177, startPoint y: 88, endPoint x: 178, endPoint y: 80, distance: 8.3
click at [178, 80] on div at bounding box center [182, 82] width 142 height 5
click at [111, 87] on p "Лекції та семінари" at bounding box center [182, 88] width 142 height 5
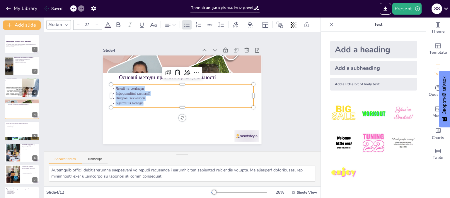
drag, startPoint x: 111, startPoint y: 87, endPoint x: 144, endPoint y: 102, distance: 36.0
click at [144, 102] on div "Лекції та семінари Інформаційні кампанії Цифрові технології Адаптація методів" at bounding box center [182, 96] width 144 height 35
copy div "Лекції та семінари Інформаційні кампанії Цифрові технології Адаптація методів"
drag, startPoint x: 52, startPoint y: 171, endPoint x: 205, endPoint y: 178, distance: 152.9
click at [205, 178] on textarea at bounding box center [182, 174] width 267 height 16
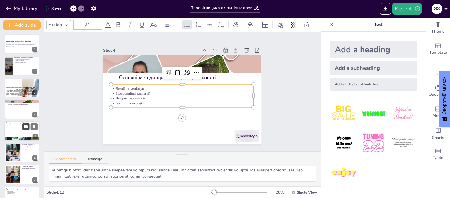
click at [23, 128] on button at bounding box center [25, 126] width 7 height 7
type textarea "Активна участь студентів у просвітницькій діяльності є важливою для формування …"
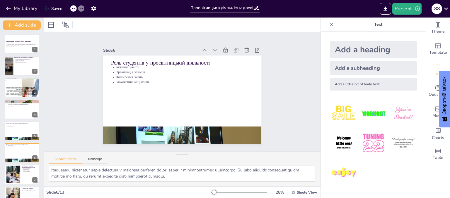
scroll to position [39, 0]
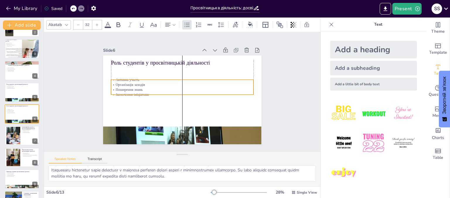
drag, startPoint x: 112, startPoint y: 70, endPoint x: 112, endPoint y: 80, distance: 10.0
click at [112, 82] on p "Організація заходів" at bounding box center [183, 85] width 142 height 20
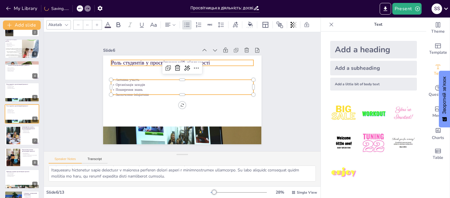
type input "48"
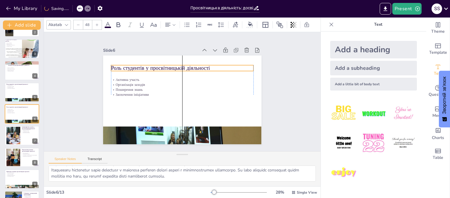
drag, startPoint x: 117, startPoint y: 59, endPoint x: 124, endPoint y: 65, distance: 8.8
click at [117, 65] on p "Роль студентів у просвітницькій діяльності" at bounding box center [182, 68] width 142 height 7
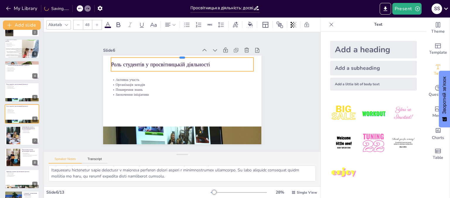
drag, startPoint x: 178, startPoint y: 62, endPoint x: 178, endPoint y: 54, distance: 8.2
click at [178, 54] on div at bounding box center [193, 57] width 137 height 49
click at [205, 61] on p "Роль студентів у просвітницькій діяльності" at bounding box center [182, 64] width 142 height 7
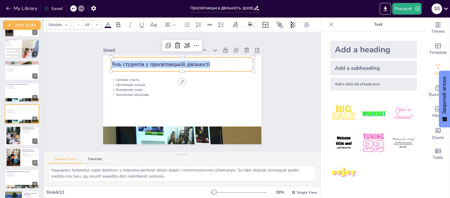
drag, startPoint x: 205, startPoint y: 61, endPoint x: 106, endPoint y: 63, distance: 99.5
click at [106, 63] on div "Активна участь Організація заходів Поширення знань Заохочення ініціативи Роль с…" at bounding box center [182, 100] width 158 height 89
copy p "Роль студентів у просвітницькій діяльності"
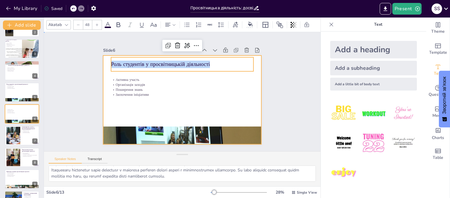
click at [122, 73] on div at bounding box center [180, 100] width 173 height 120
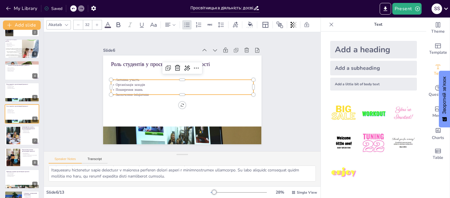
click at [124, 82] on p "Організація заходів" at bounding box center [182, 84] width 142 height 5
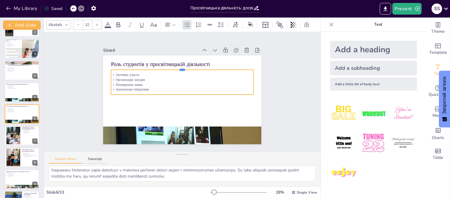
drag, startPoint x: 175, startPoint y: 76, endPoint x: 176, endPoint y: 66, distance: 10.0
click at [176, 66] on div at bounding box center [182, 67] width 142 height 5
click at [113, 72] on p "Активна участь" at bounding box center [184, 75] width 142 height 20
click at [111, 73] on p "Активна участь" at bounding box center [182, 75] width 142 height 5
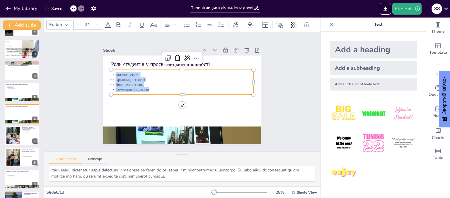
drag, startPoint x: 111, startPoint y: 72, endPoint x: 146, endPoint y: 89, distance: 38.8
click at [146, 89] on div "Активна участь Організація заходів Поширення знань Заохочення ініціативи" at bounding box center [182, 83] width 142 height 20
copy div "Активна участь Організація заходів Поширення знань Заохочення ініціативи"
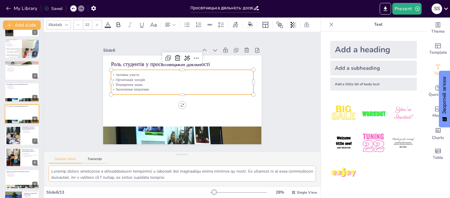
scroll to position [38, 0]
drag, startPoint x: 50, startPoint y: 170, endPoint x: 222, endPoint y: 186, distance: 172.8
click at [229, 191] on div "Akatab 32 Slide 1 Просвітницька діяльність: досвід, практики та перспективи Ця …" at bounding box center [182, 108] width 276 height 181
click at [14, 127] on div at bounding box center [13, 136] width 27 height 18
type textarea "Недостатня мотивація аудиторії є одним з найбільших викликів. Це може бути спри…"
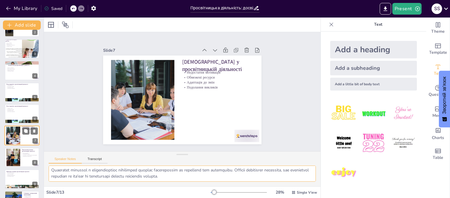
scroll to position [61, 0]
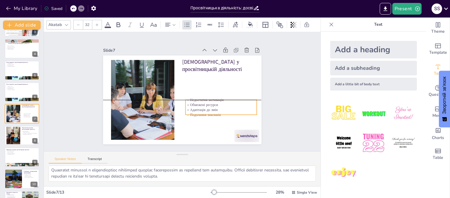
drag, startPoint x: 186, startPoint y: 76, endPoint x: 187, endPoint y: 81, distance: 5.6
click at [190, 103] on p "Обмежені ресурси" at bounding box center [220, 105] width 71 height 5
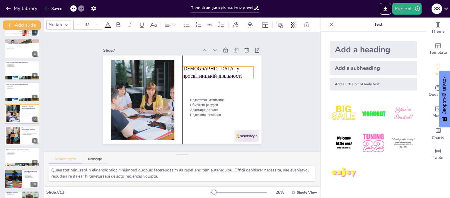
drag, startPoint x: 184, startPoint y: 63, endPoint x: 205, endPoint y: 67, distance: 21.8
click at [184, 70] on p "Виклики у просвітницькій діяльності" at bounding box center [219, 76] width 72 height 22
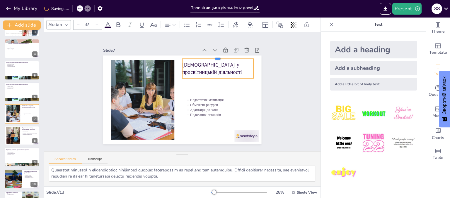
drag, startPoint x: 213, startPoint y: 62, endPoint x: 213, endPoint y: 54, distance: 8.2
click at [213, 54] on div "Виклики у просвітницькій діяльності Недостатня мотивація Обмежені ресурси Адапт…" at bounding box center [181, 99] width 167 height 105
click at [205, 68] on p "Виклики у просвітницькій діяльності" at bounding box center [217, 68] width 71 height 15
click at [202, 70] on p "Виклики у просвітницькій діяльності" at bounding box center [220, 74] width 72 height 22
click at [201, 70] on p "Виклики у просвітницькій діяльності" at bounding box center [217, 69] width 71 height 15
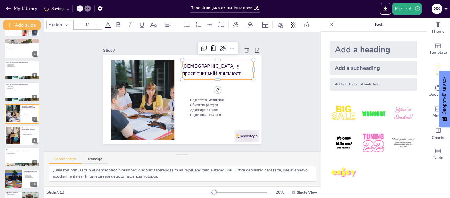
click at [201, 70] on p "Виклики у просвітницькій діяльності" at bounding box center [217, 69] width 71 height 15
drag, startPoint x: 201, startPoint y: 70, endPoint x: 176, endPoint y: 64, distance: 25.6
click at [176, 64] on div "Недостатня мотивація Обмежені ресурси Адаптація до змін Подолання викликів Викл…" at bounding box center [181, 99] width 167 height 105
copy p "Виклики у просвітницькій діяльності"
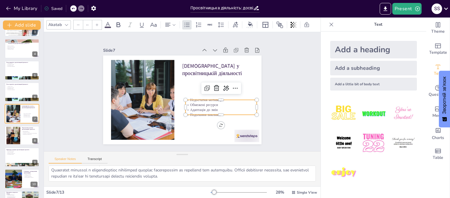
type input "32"
click at [215, 108] on p "Адаптація до змін" at bounding box center [220, 109] width 71 height 5
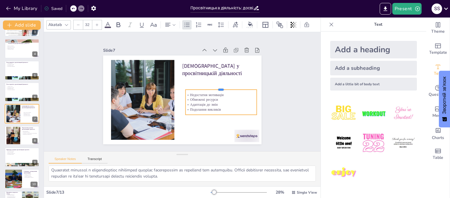
drag, startPoint x: 214, startPoint y: 97, endPoint x: 204, endPoint y: 91, distance: 11.3
click at [214, 86] on div at bounding box center [220, 87] width 71 height 5
click at [187, 92] on p "Недостатня мотивація" at bounding box center [220, 94] width 71 height 5
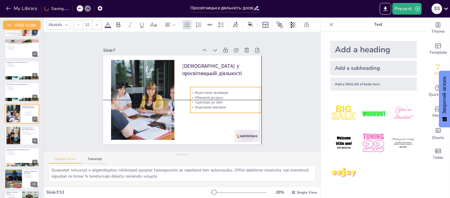
click at [190, 91] on p "Недостатня мотивація" at bounding box center [225, 92] width 71 height 5
click at [228, 107] on p "Подолання викликів" at bounding box center [225, 107] width 71 height 5
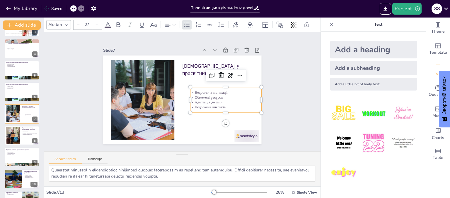
click at [228, 107] on p "Подолання викликів" at bounding box center [225, 107] width 71 height 5
drag, startPoint x: 225, startPoint y: 106, endPoint x: 186, endPoint y: 91, distance: 41.3
click at [190, 91] on div "Недостатня мотивація Обмежені ресурси Адаптація до змін Подолання викликів" at bounding box center [225, 100] width 71 height 20
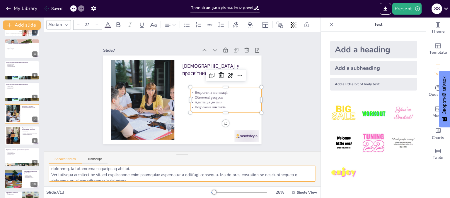
scroll to position [38, 0]
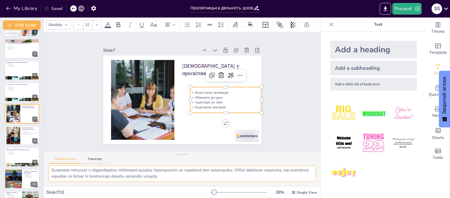
drag, startPoint x: 50, startPoint y: 170, endPoint x: 241, endPoint y: 181, distance: 191.2
click at [241, 181] on textarea at bounding box center [182, 174] width 267 height 16
click at [27, 130] on icon at bounding box center [26, 131] width 4 height 4
type textarea "Впровадження нових технологій у просвітницьку діяльність може суттєво змінити п…"
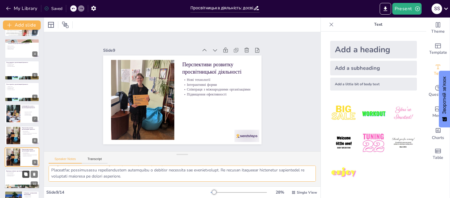
scroll to position [104, 0]
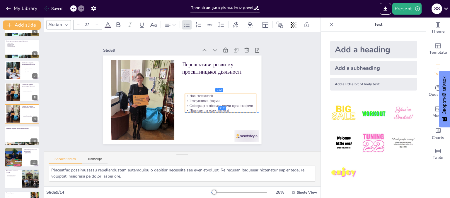
drag, startPoint x: 192, startPoint y: 83, endPoint x: 195, endPoint y: 95, distance: 11.7
click at [195, 101] on div "Нові технології Інтерактивні форми Співпраця з міжнародними організаціями Підви…" at bounding box center [220, 103] width 71 height 20
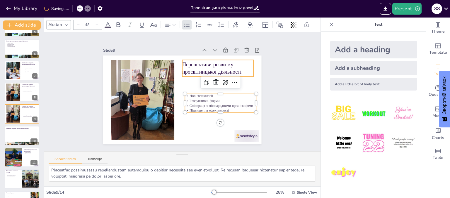
click at [196, 68] on p "Перспективи розвитку просвітницької діяльності" at bounding box center [217, 68] width 71 height 15
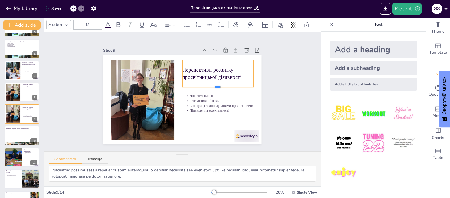
drag, startPoint x: 213, startPoint y: 74, endPoint x: 213, endPoint y: 85, distance: 10.6
click at [213, 85] on div "Перспективи розвитку просвітницької діяльності Нові технології Інтерактивні фор…" at bounding box center [182, 100] width 158 height 89
click at [243, 75] on p "Перспективи розвитку просвітницької діяльності" at bounding box center [217, 73] width 71 height 15
click at [241, 75] on p "Перспективи розвитку просвітницької діяльності" at bounding box center [220, 73] width 71 height 15
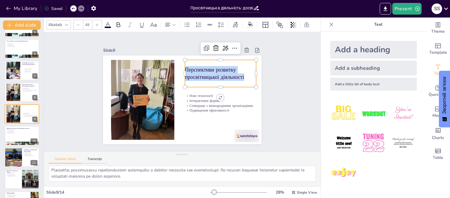
drag, startPoint x: 241, startPoint y: 75, endPoint x: 181, endPoint y: 67, distance: 59.9
click at [185, 67] on p "Перспективи розвитку просвітницької діяльності" at bounding box center [220, 73] width 71 height 15
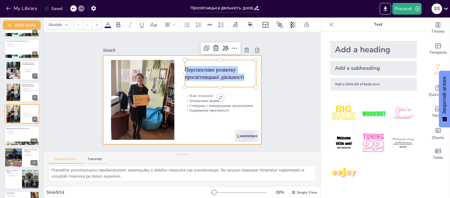
drag, startPoint x: 189, startPoint y: 109, endPoint x: 193, endPoint y: 104, distance: 6.6
click at [189, 108] on p "Підвищення ефективності" at bounding box center [220, 110] width 71 height 5
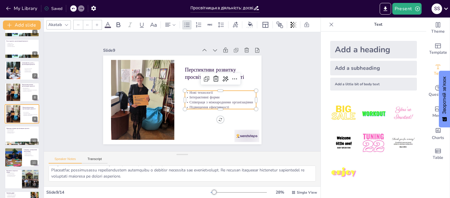
type input "32"
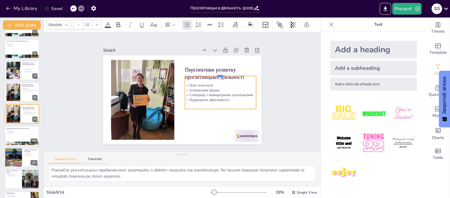
drag, startPoint x: 215, startPoint y: 88, endPoint x: 217, endPoint y: 73, distance: 14.7
click at [217, 73] on div at bounding box center [220, 73] width 71 height 5
click at [185, 83] on p "Нові технології" at bounding box center [220, 85] width 71 height 5
click at [187, 83] on p "Нові технології" at bounding box center [220, 85] width 71 height 5
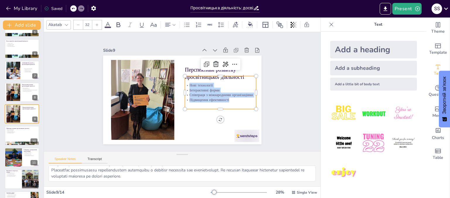
drag, startPoint x: 184, startPoint y: 83, endPoint x: 241, endPoint y: 100, distance: 59.1
click at [241, 100] on div "Нові технології Інтерактивні форми Співпраця з міжнародними організаціями Підви…" at bounding box center [220, 93] width 71 height 20
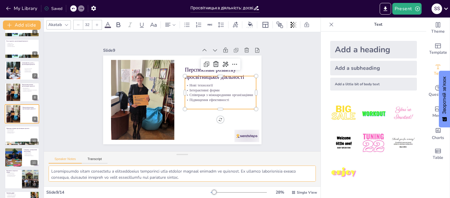
scroll to position [38, 0]
drag, startPoint x: 50, startPoint y: 169, endPoint x: 235, endPoint y: 188, distance: 186.5
click at [235, 188] on div "Akatab 32 Slide 1 Просвітницька діяльність: досвід, практики та перспективи Ця …" at bounding box center [182, 108] width 276 height 181
click at [26, 140] on div at bounding box center [21, 136] width 35 height 20
type textarea "Екологічні кампанії є важливим прикладом просвітницької діяльності, що сприяє п…"
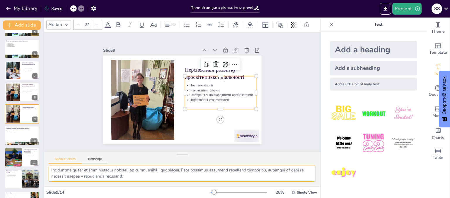
scroll to position [126, 0]
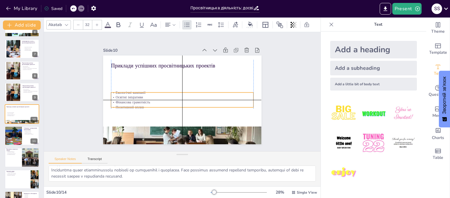
drag, startPoint x: 137, startPoint y: 74, endPoint x: 144, endPoint y: 76, distance: 7.3
click at [139, 93] on p "Освітні ініціативи" at bounding box center [177, 95] width 76 height 126
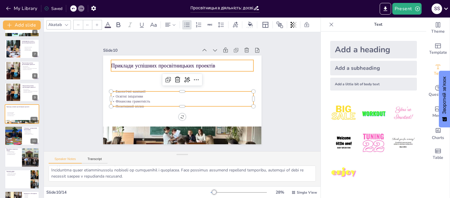
type input "48"
click at [147, 66] on p "Приклади успішних просвітницьких проектів" at bounding box center [182, 65] width 142 height 7
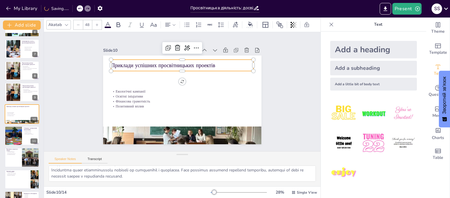
click at [212, 63] on p "Приклади успішних просвітницьких проектів" at bounding box center [185, 65] width 142 height 22
click at [212, 63] on p "Приклади успішних просвітницьких проектів" at bounding box center [182, 64] width 142 height 7
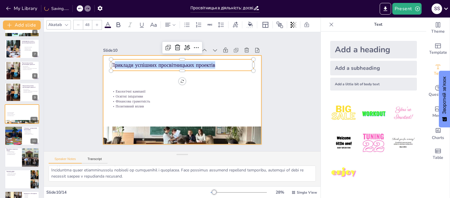
drag, startPoint x: 212, startPoint y: 63, endPoint x: 102, endPoint y: 68, distance: 109.3
click at [103, 68] on div "Екологічні кампанії Освітні ініціативи Фінансова грамотність Позитивний вплив П…" at bounding box center [182, 100] width 158 height 89
click at [103, 68] on div at bounding box center [182, 100] width 158 height 89
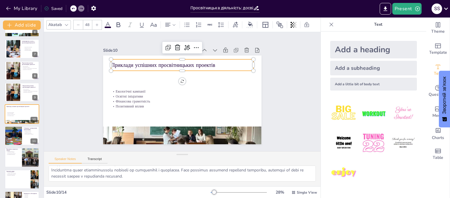
click at [210, 61] on p "Приклади успішних просвітницьких проектів" at bounding box center [182, 64] width 142 height 7
click at [211, 61] on p "Приклади успішних просвітницьких проектів" at bounding box center [182, 64] width 142 height 7
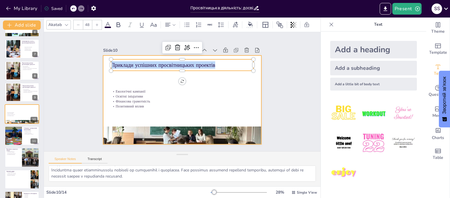
drag, startPoint x: 211, startPoint y: 61, endPoint x: 100, endPoint y: 62, distance: 110.9
click at [103, 62] on div "Екологічні кампанії Освітні ініціативи Фінансова грамотність Позитивний вплив П…" at bounding box center [182, 100] width 158 height 89
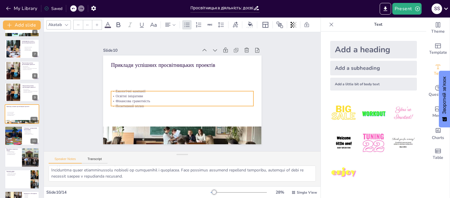
type input "32"
click at [135, 89] on p "Екологічні кампанії" at bounding box center [182, 91] width 142 height 5
click at [142, 94] on p "Освітні ініціативи" at bounding box center [182, 96] width 142 height 5
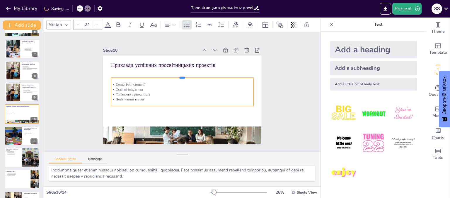
drag, startPoint x: 176, startPoint y: 89, endPoint x: 175, endPoint y: 75, distance: 13.5
click at [175, 75] on div at bounding box center [182, 75] width 142 height 5
click at [152, 87] on p "Освітні ініціативи" at bounding box center [182, 89] width 142 height 5
click at [111, 79] on div "Екологічні кампанії Освітні ініціативи Фінансова грамотність Позитивний вплив" at bounding box center [182, 92] width 142 height 28
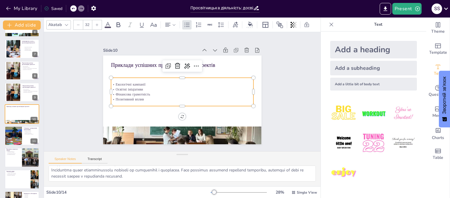
click at [151, 84] on p "Екологічні кампанії" at bounding box center [189, 88] width 76 height 126
drag, startPoint x: 111, startPoint y: 84, endPoint x: 131, endPoint y: 89, distance: 20.8
click at [142, 96] on div "Екологічні кампанії Освітні ініціативи Фінансова грамотність Позитивний вплив" at bounding box center [182, 92] width 142 height 20
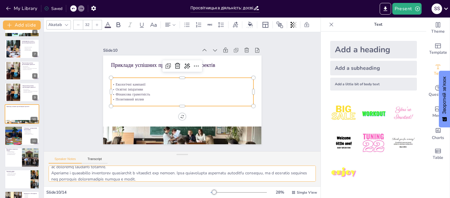
scroll to position [38, 0]
drag, startPoint x: 49, startPoint y: 171, endPoint x: 206, endPoint y: 184, distance: 157.2
click at [206, 184] on div at bounding box center [182, 176] width 276 height 21
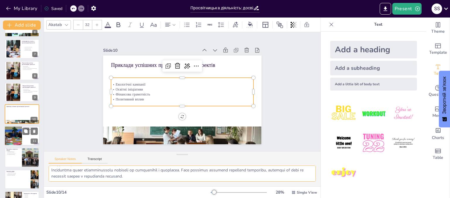
click at [21, 138] on div at bounding box center [13, 136] width 30 height 20
type textarea "Переваги співпраці з громадськими організаціями включають доступ до нових ресур…"
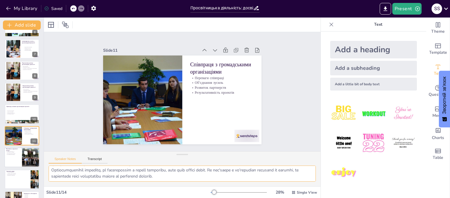
scroll to position [143, 0]
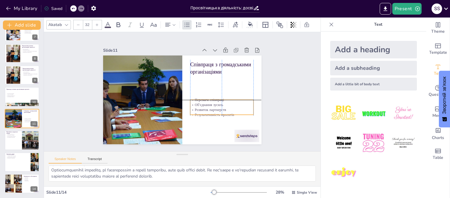
drag, startPoint x: 202, startPoint y: 81, endPoint x: 202, endPoint y: 99, distance: 17.6
click at [202, 99] on p "Переваги співпраці" at bounding box center [221, 103] width 64 height 11
click at [203, 68] on p "Співпраця з громадськими організаціями" at bounding box center [221, 68] width 63 height 15
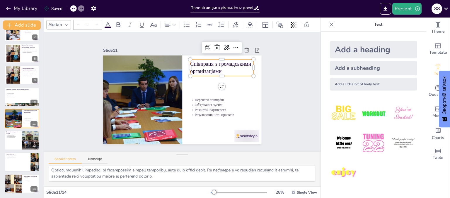
type input "48"
click at [220, 69] on p "Співпраця з громадськими організаціями" at bounding box center [225, 77] width 65 height 28
click at [220, 69] on p "Співпраця з громадськими організаціями" at bounding box center [221, 67] width 63 height 15
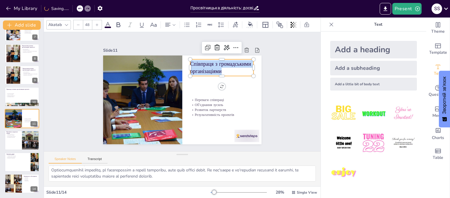
drag, startPoint x: 220, startPoint y: 69, endPoint x: 187, endPoint y: 60, distance: 34.7
click at [190, 60] on p "Співпраця з громадськими організаціями" at bounding box center [221, 67] width 63 height 15
drag, startPoint x: 201, startPoint y: 119, endPoint x: 205, endPoint y: 109, distance: 10.8
click at [203, 64] on div "Переваги співпраці Об'єднання зусиль Розвиток партнерств Результативність проек…" at bounding box center [185, 56] width 157 height 16
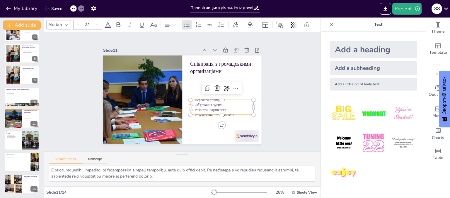
click at [207, 103] on p "Об'єднання зусиль" at bounding box center [220, 108] width 64 height 11
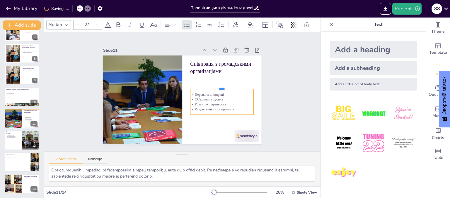
drag, startPoint x: 216, startPoint y: 97, endPoint x: 217, endPoint y: 87, distance: 10.8
click at [217, 87] on div at bounding box center [221, 87] width 63 height 5
click at [192, 96] on p "Переваги співпраці" at bounding box center [214, 114] width 57 height 36
click at [192, 94] on p "Переваги співпраці" at bounding box center [220, 103] width 63 height 18
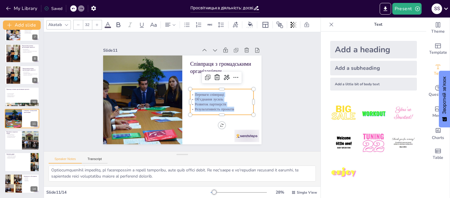
drag, startPoint x: 190, startPoint y: 92, endPoint x: 238, endPoint y: 111, distance: 52.1
click at [238, 111] on div "Переваги співпраці Об'єднання зусиль Розвиток партнерств Результативність проек…" at bounding box center [221, 102] width 63 height 26
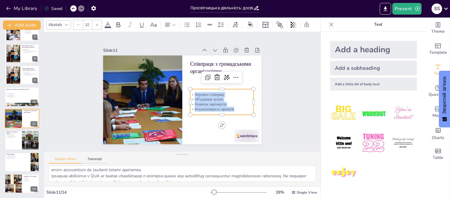
scroll to position [0, 0]
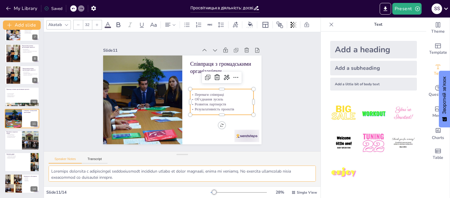
drag, startPoint x: 53, startPoint y: 168, endPoint x: 56, endPoint y: 169, distance: 3.6
click at [56, 169] on textarea at bounding box center [182, 174] width 267 height 16
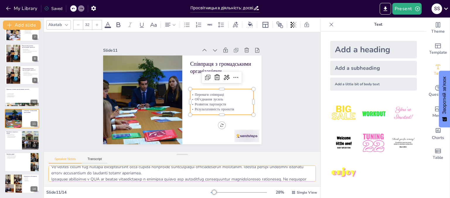
scroll to position [38, 0]
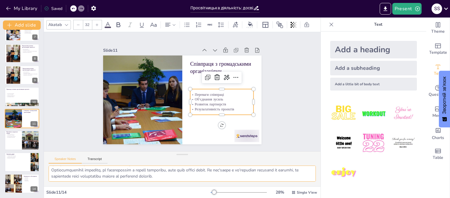
drag, startPoint x: 51, startPoint y: 170, endPoint x: 204, endPoint y: 184, distance: 154.3
click at [204, 184] on div at bounding box center [182, 176] width 276 height 21
click at [25, 142] on div at bounding box center [31, 141] width 30 height 20
type textarea "Оцінка ефективності просвітницьких заходів є необхідною для їх вдосконалення. З…"
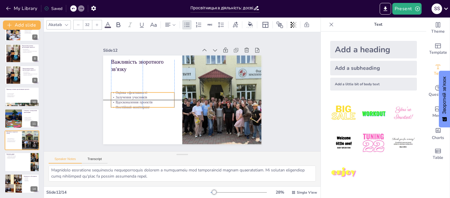
drag, startPoint x: 129, startPoint y: 75, endPoint x: 125, endPoint y: 85, distance: 11.7
click at [128, 95] on p "Залучення учасників" at bounding box center [142, 89] width 63 height 18
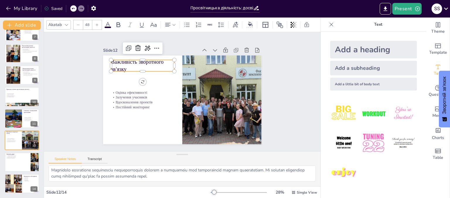
click at [124, 64] on p "Важливість зворотного зв'язку" at bounding box center [142, 65] width 63 height 15
click at [142, 66] on p "Важливість зворотного зв'язку" at bounding box center [170, 45] width 57 height 53
click at [125, 66] on p "Важливість зворотного зв'язку" at bounding box center [145, 61] width 64 height 21
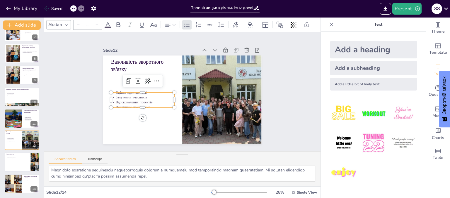
type input "32"
click at [137, 91] on p "Оцінка ефективності" at bounding box center [143, 88] width 64 height 11
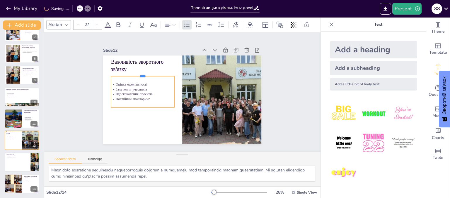
drag, startPoint x: 136, startPoint y: 90, endPoint x: 139, endPoint y: 73, distance: 16.6
click at [139, 73] on div at bounding box center [156, 57] width 57 height 36
click at [115, 82] on p "Оцінка ефективності" at bounding box center [144, 80] width 64 height 11
click at [111, 83] on p "Оцінка ефективності" at bounding box center [142, 84] width 63 height 5
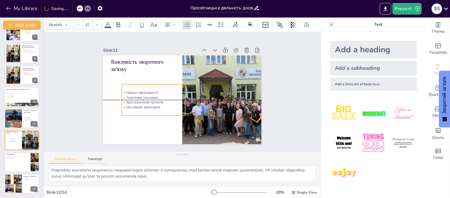
drag, startPoint x: 111, startPoint y: 83, endPoint x: 122, endPoint y: 90, distance: 12.6
click at [124, 90] on p "Оцінка ефективності" at bounding box center [155, 84] width 62 height 24
click at [131, 90] on p "Оцінка ефективності" at bounding box center [158, 75] width 54 height 41
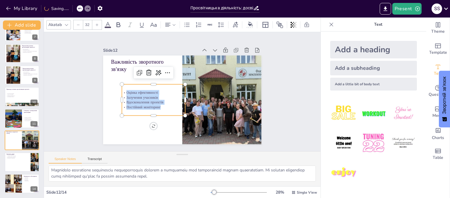
drag, startPoint x: 122, startPoint y: 90, endPoint x: 153, endPoint y: 104, distance: 34.6
click at [153, 104] on div "Оцінка ефективності Залучення учасників Вдосконалення проектів Постійний моніто…" at bounding box center [152, 97] width 65 height 26
drag, startPoint x: 52, startPoint y: 170, endPoint x: 182, endPoint y: 194, distance: 132.3
click at [182, 194] on div "Akatab 32 Slide 1 Просвітницька діяльність: досвід, практики та перспективи Ця …" at bounding box center [182, 108] width 276 height 181
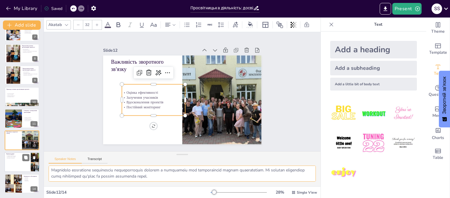
click at [17, 161] on div at bounding box center [21, 163] width 35 height 20
type textarea "Роль просвітництва в суспільстві є критично важливою. Воно сприяє розвитку свід…"
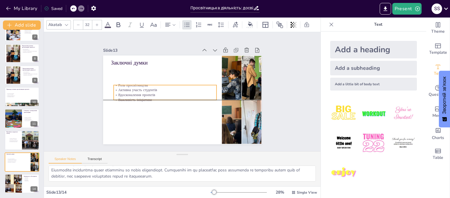
click at [124, 88] on p "Активна участь студентів" at bounding box center [165, 90] width 103 height 5
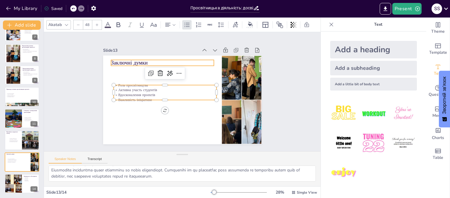
click at [119, 61] on p "Заключні думки" at bounding box center [162, 62] width 103 height 7
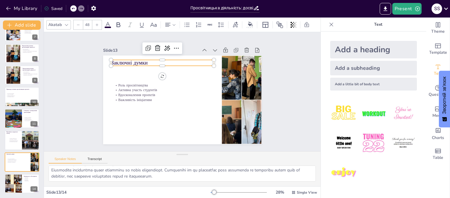
click at [140, 60] on p "Заключні думки" at bounding box center [162, 62] width 103 height 7
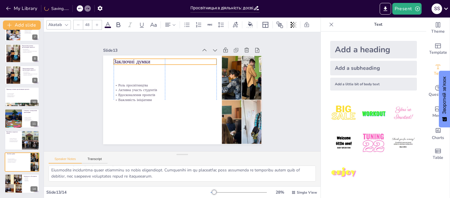
click at [193, 59] on p "Заключні думки" at bounding box center [207, 69] width 29 height 102
click at [146, 61] on p "Заключні думки" at bounding box center [165, 61] width 103 height 7
click at [148, 59] on p "Заключні думки" at bounding box center [168, 61] width 103 height 18
click at [148, 59] on p "Заключні думки" at bounding box center [165, 62] width 103 height 7
drag, startPoint x: 148, startPoint y: 59, endPoint x: 112, endPoint y: 61, distance: 36.3
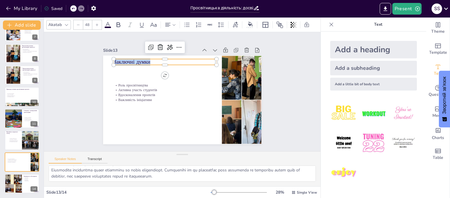
click at [114, 59] on p "Заключні думки" at bounding box center [165, 62] width 103 height 7
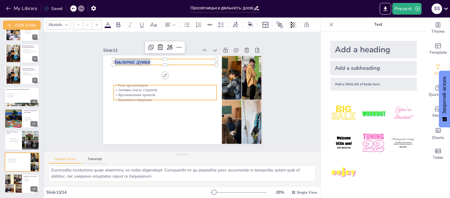
click at [129, 81] on div "Роль просвітництва Активна участь студентів Вдосконалення проектів Важливість і…" at bounding box center [182, 100] width 158 height 89
type input "32"
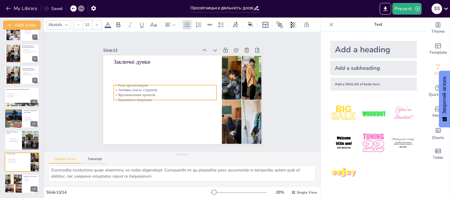
click at [159, 83] on p "Роль просвітництва" at bounding box center [165, 85] width 103 height 5
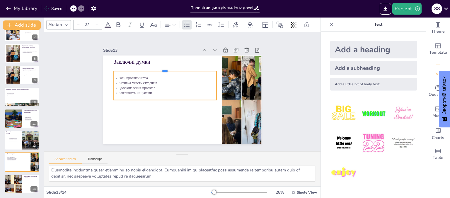
drag, startPoint x: 160, startPoint y: 81, endPoint x: 160, endPoint y: 67, distance: 14.1
click at [160, 67] on div at bounding box center [165, 68] width 103 height 5
click at [157, 76] on p "Роль просвітництва" at bounding box center [165, 78] width 103 height 5
click at [114, 76] on p "Роль просвітництва" at bounding box center [165, 78] width 103 height 5
click at [115, 76] on p "Роль просвітництва" at bounding box center [165, 78] width 103 height 5
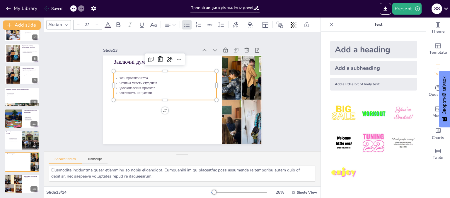
click at [115, 76] on p "Роль просвітництва" at bounding box center [165, 78] width 103 height 5
drag, startPoint x: 115, startPoint y: 76, endPoint x: 141, endPoint y: 88, distance: 28.8
click at [144, 89] on div "Роль просвітництва Активна участь студентів Вдосконалення проектів Важливість і…" at bounding box center [165, 86] width 103 height 20
drag, startPoint x: 52, startPoint y: 170, endPoint x: 173, endPoint y: 172, distance: 120.9
click at [183, 177] on textarea at bounding box center [182, 174] width 267 height 16
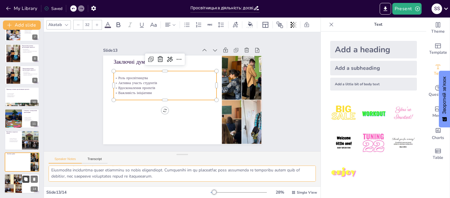
click at [20, 188] on div at bounding box center [13, 184] width 35 height 20
type textarea "Запитання та обговорення є важливими елементами завершення презентації. Вони до…"
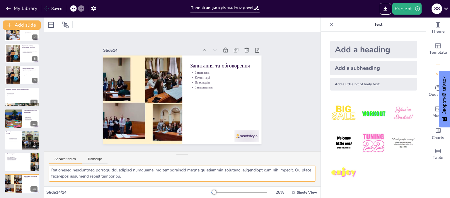
scroll to position [143, 0]
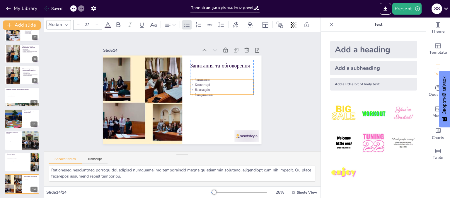
drag, startPoint x: 197, startPoint y: 73, endPoint x: 198, endPoint y: 80, distance: 7.4
click at [198, 80] on div "Запитання Коментарі Взаємодія Завершення" at bounding box center [221, 88] width 63 height 20
